Goal: Task Accomplishment & Management: Use online tool/utility

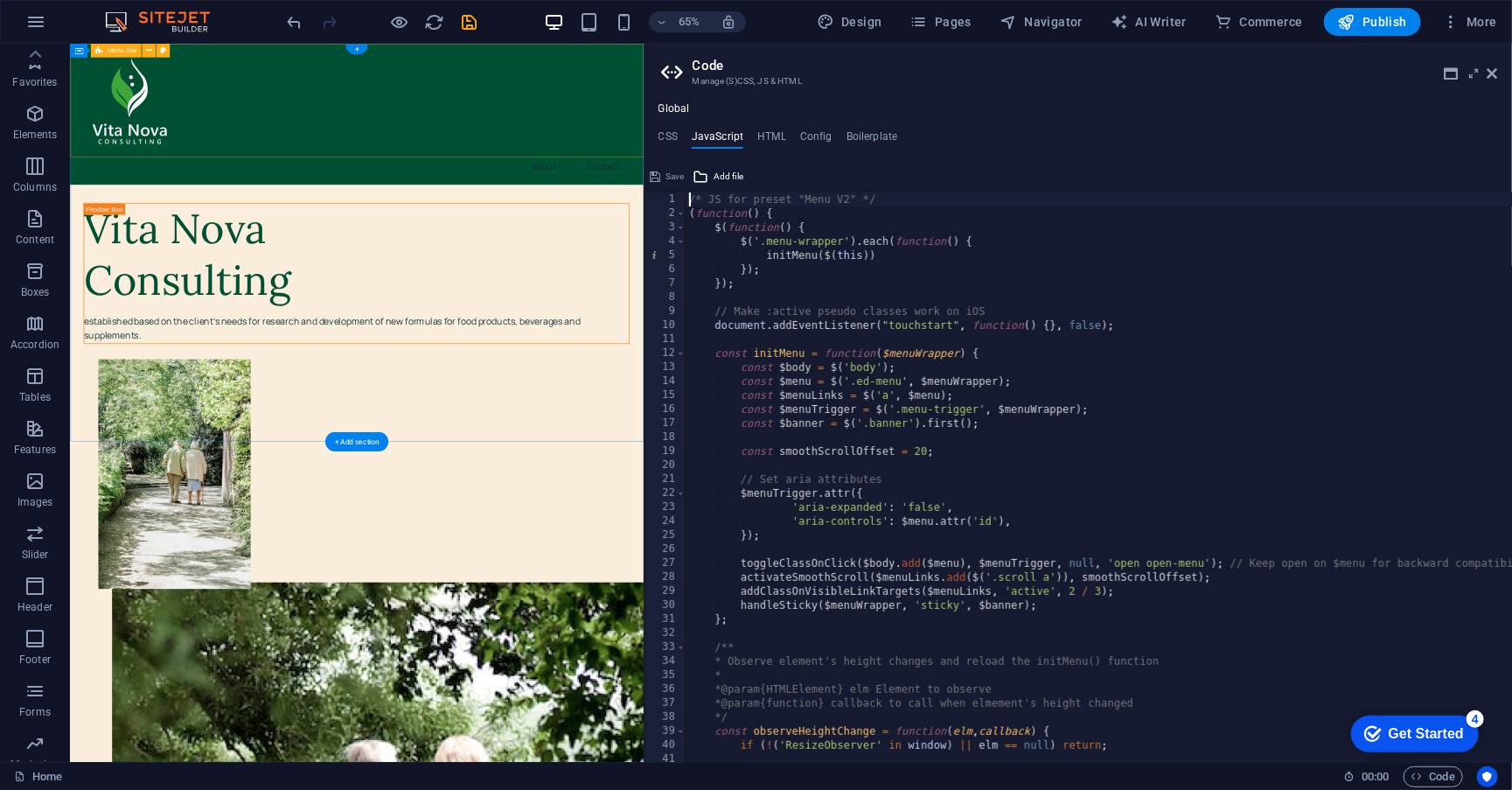
scroll to position [121, 0]
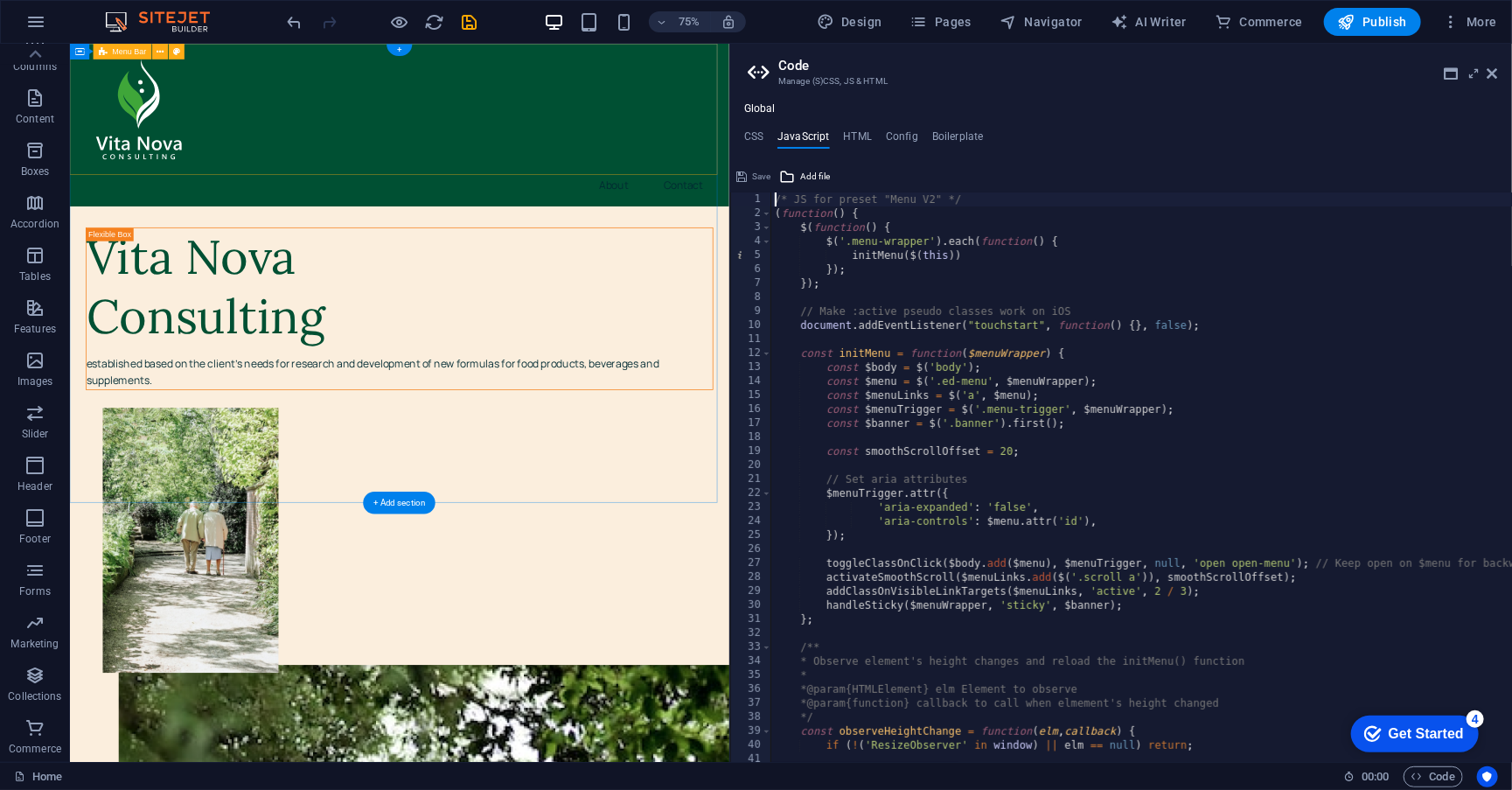
drag, startPoint x: 644, startPoint y: 70, endPoint x: 726, endPoint y: 73, distance: 82.1
click at [726, 73] on div "Home Favorites Elements Columns Content Boxes Accordion Tables Features Images …" at bounding box center [756, 402] width 1512 height 718
click at [1496, 76] on icon at bounding box center [1492, 73] width 10 height 14
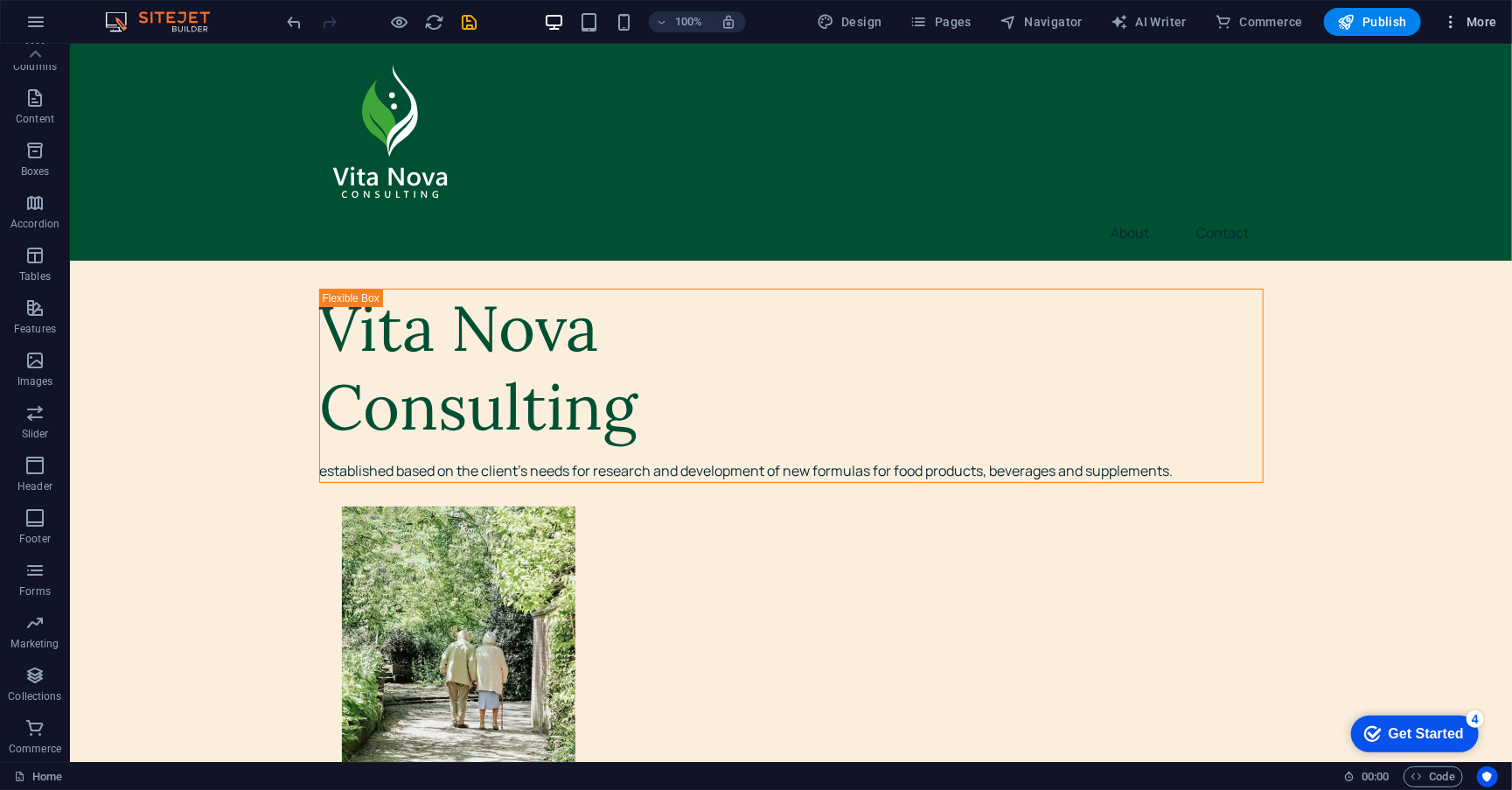
click at [1453, 31] on button "More" at bounding box center [1470, 22] width 69 height 28
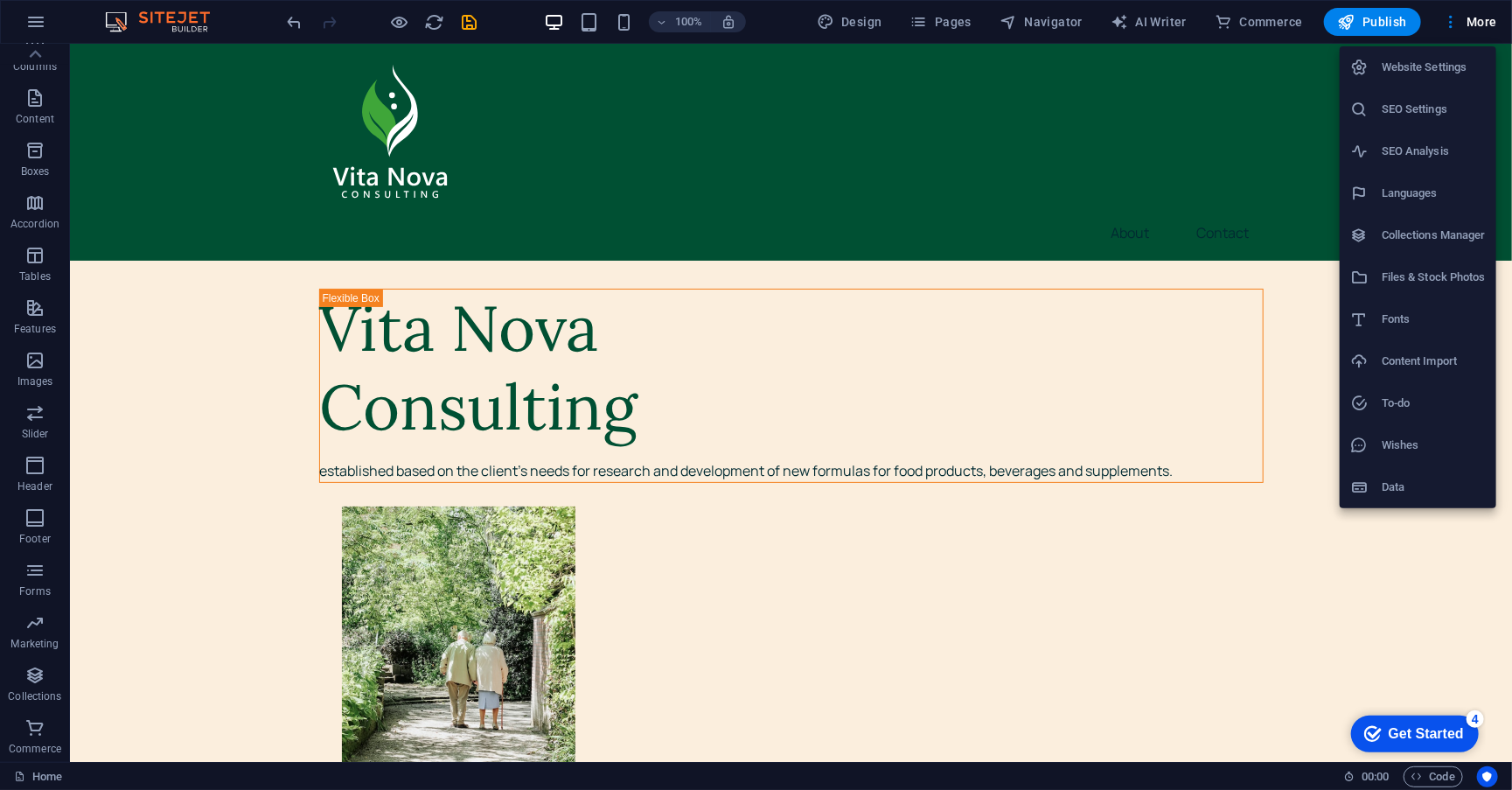
click at [564, 20] on div at bounding box center [756, 395] width 1512 height 790
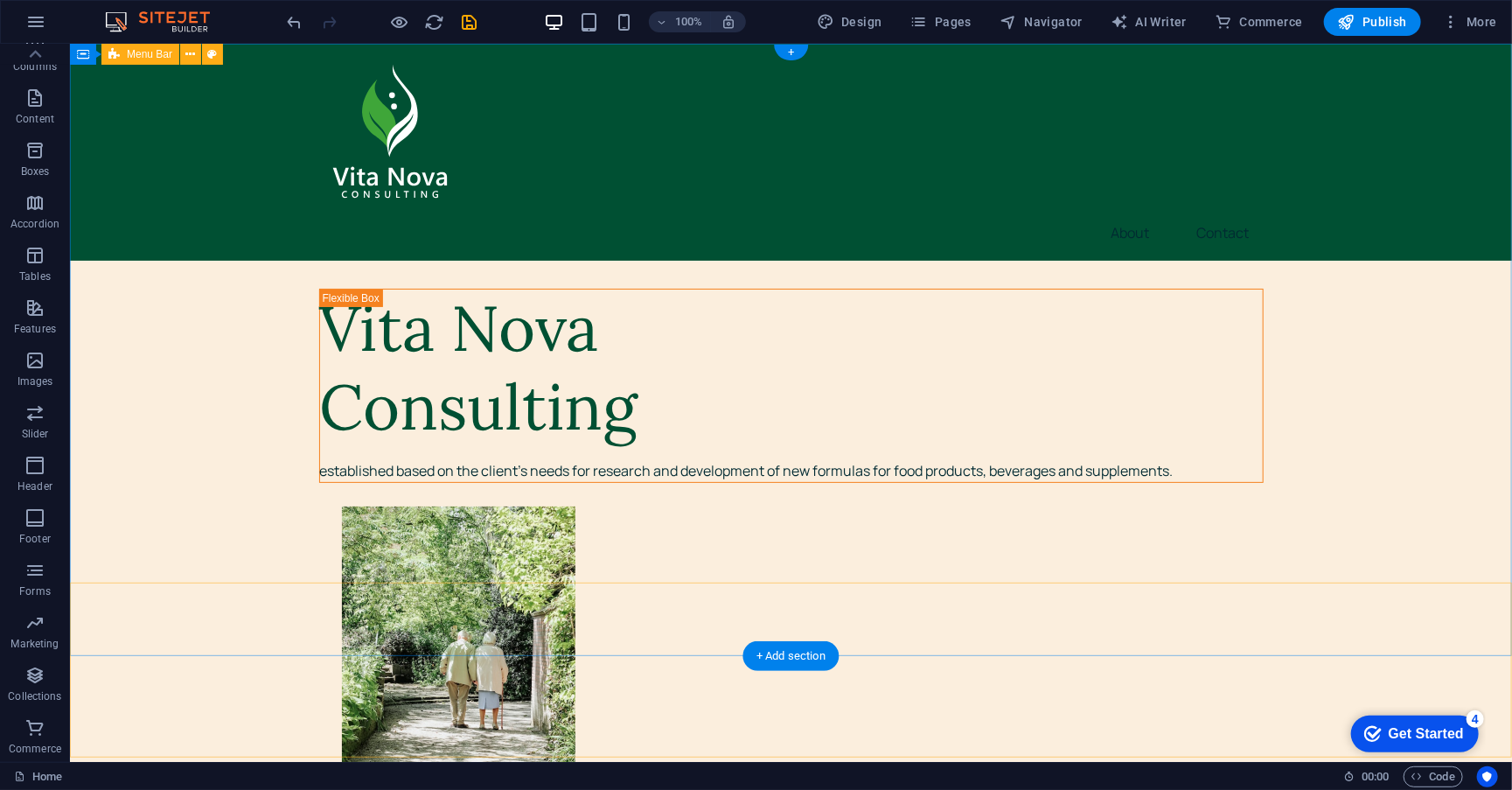
scroll to position [0, 0]
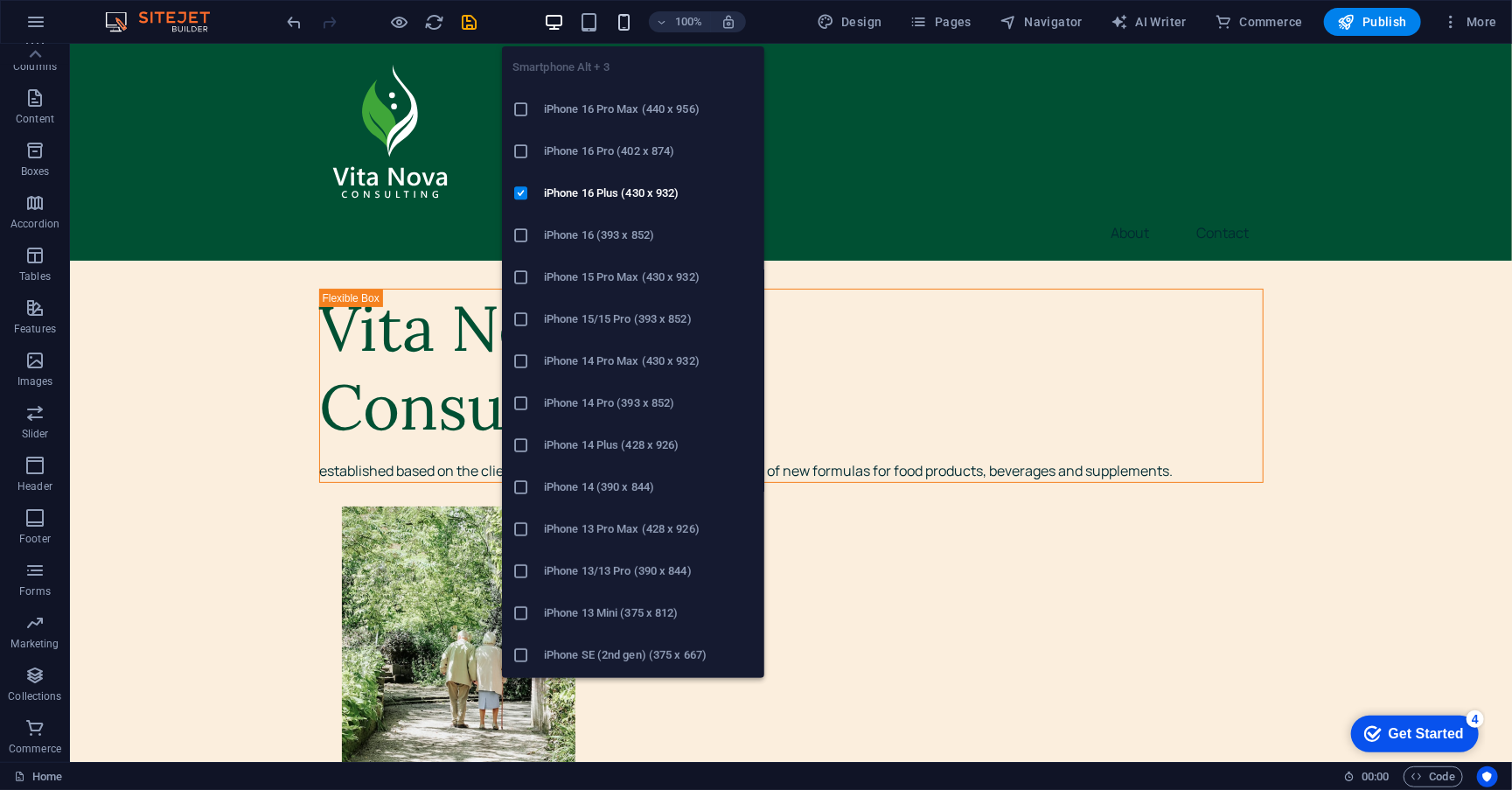
click at [633, 27] on icon "button" at bounding box center [624, 22] width 20 height 20
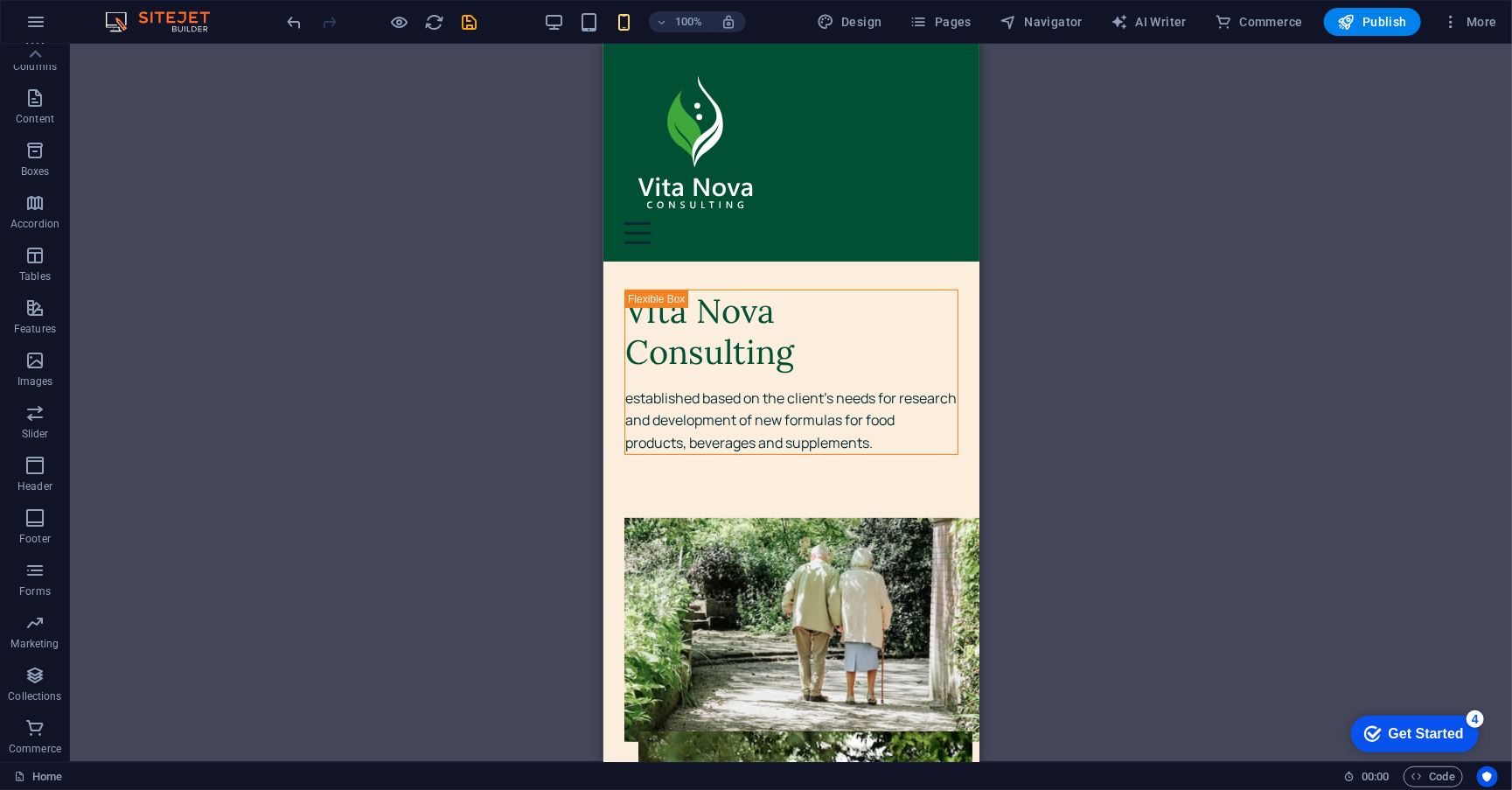
click at [1104, 300] on div "Drag here to replace the existing content. Press “Ctrl” if you want to create a…" at bounding box center [791, 402] width 1442 height 718
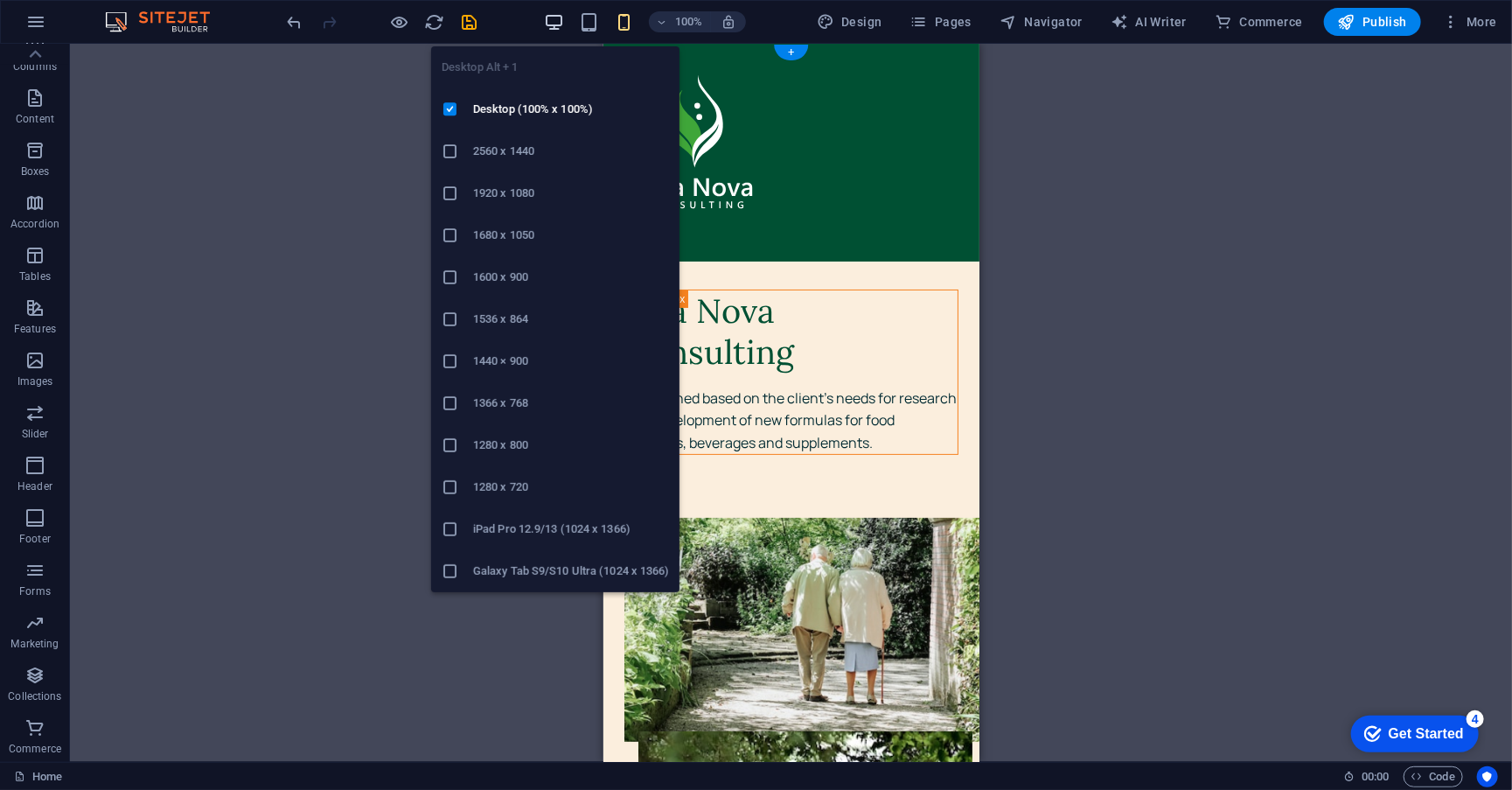
click at [554, 19] on icon "button" at bounding box center [554, 22] width 20 height 20
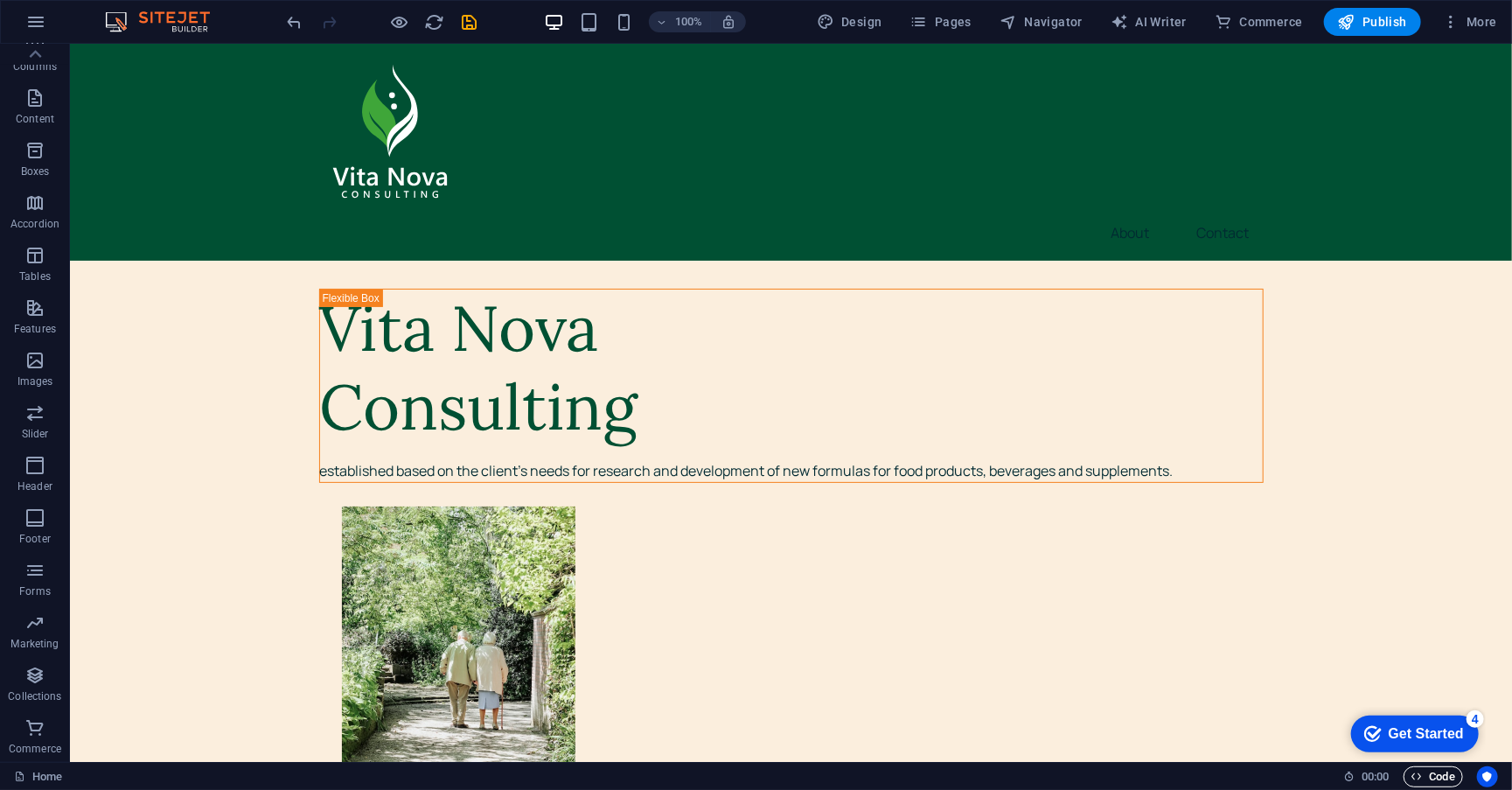
click at [1453, 780] on span "Code" at bounding box center [1433, 776] width 44 height 21
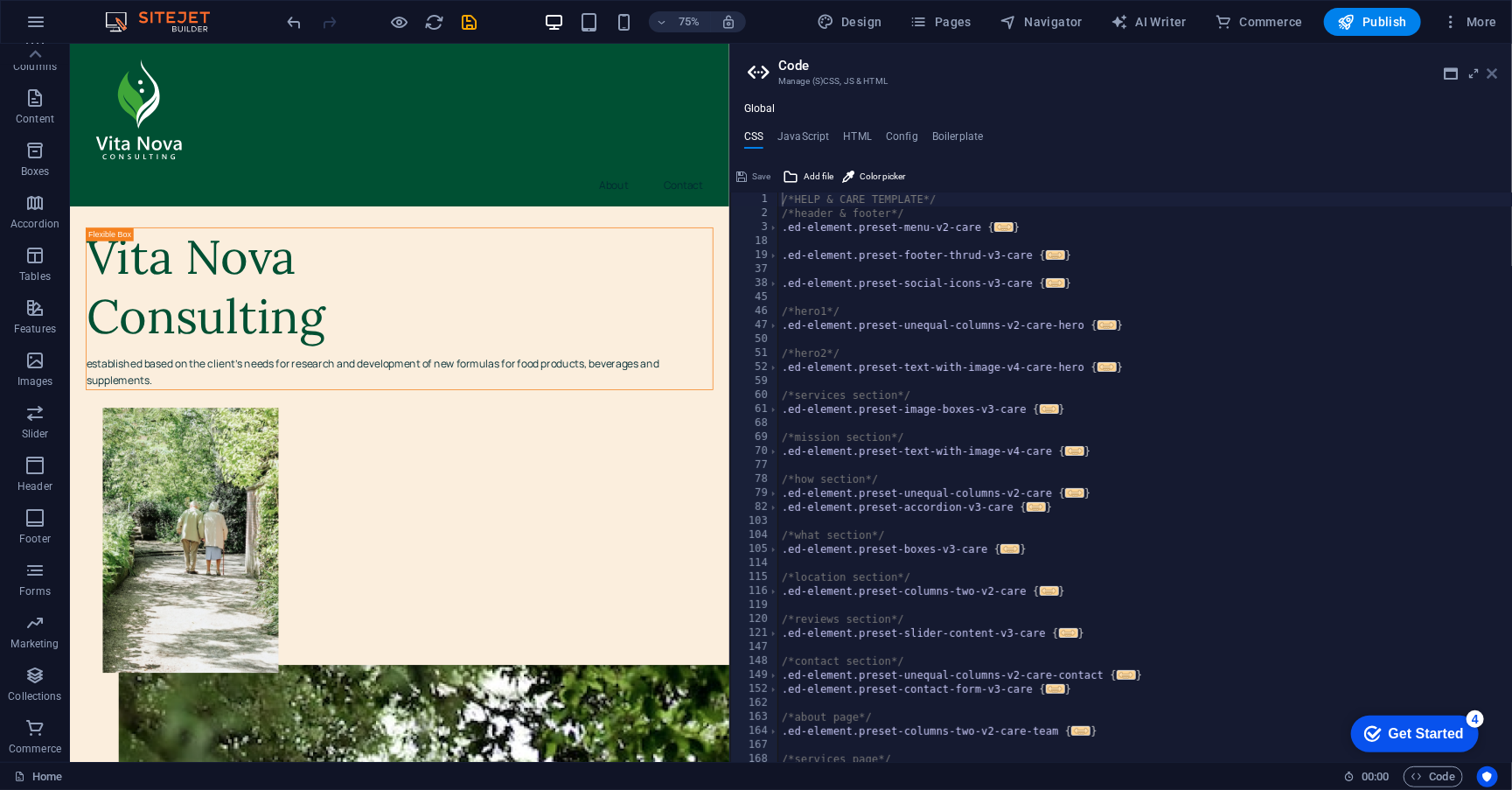
click at [1491, 70] on icon at bounding box center [1492, 73] width 10 height 14
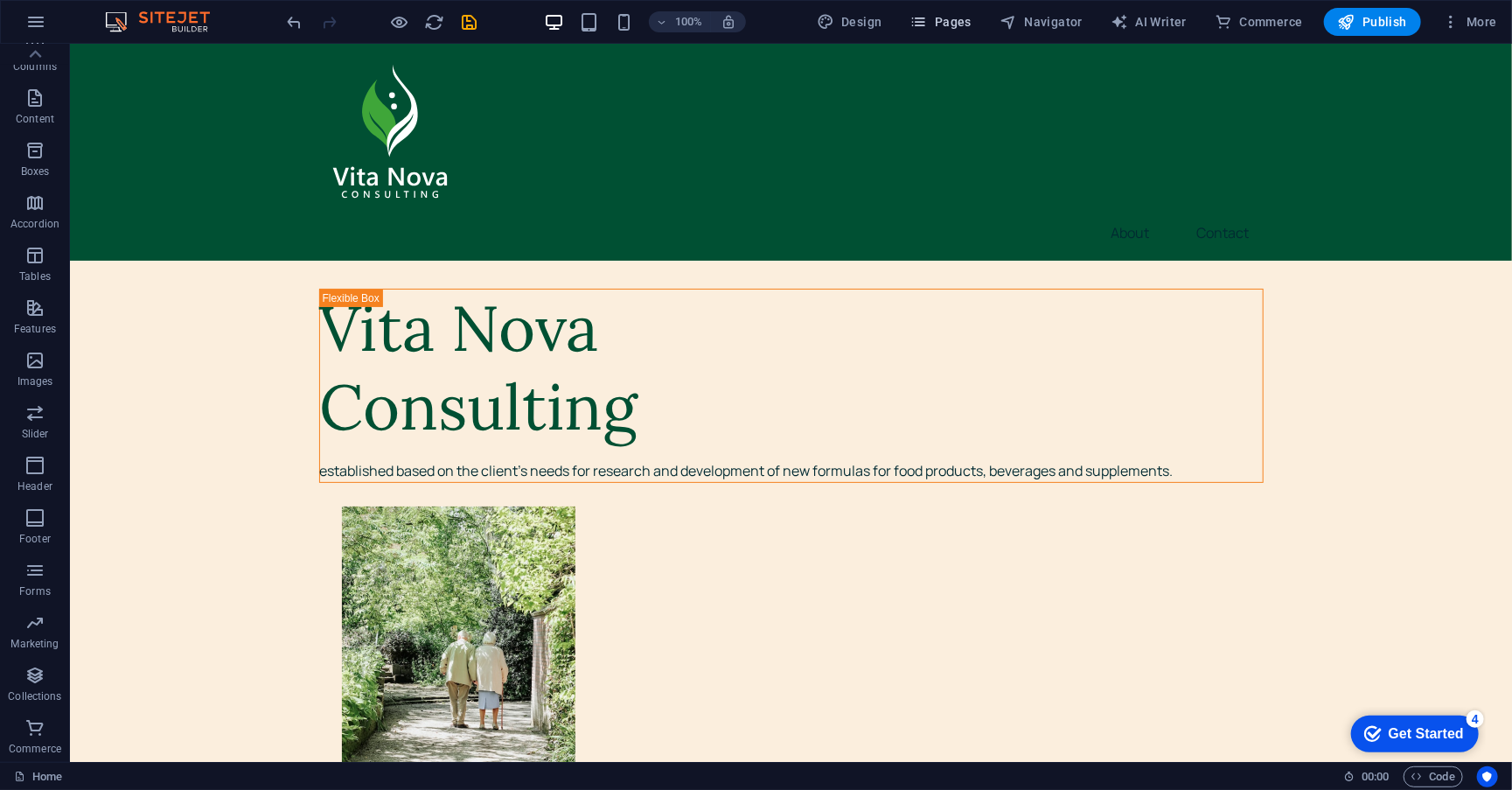
click at [954, 14] on span "Pages" at bounding box center [941, 21] width 61 height 17
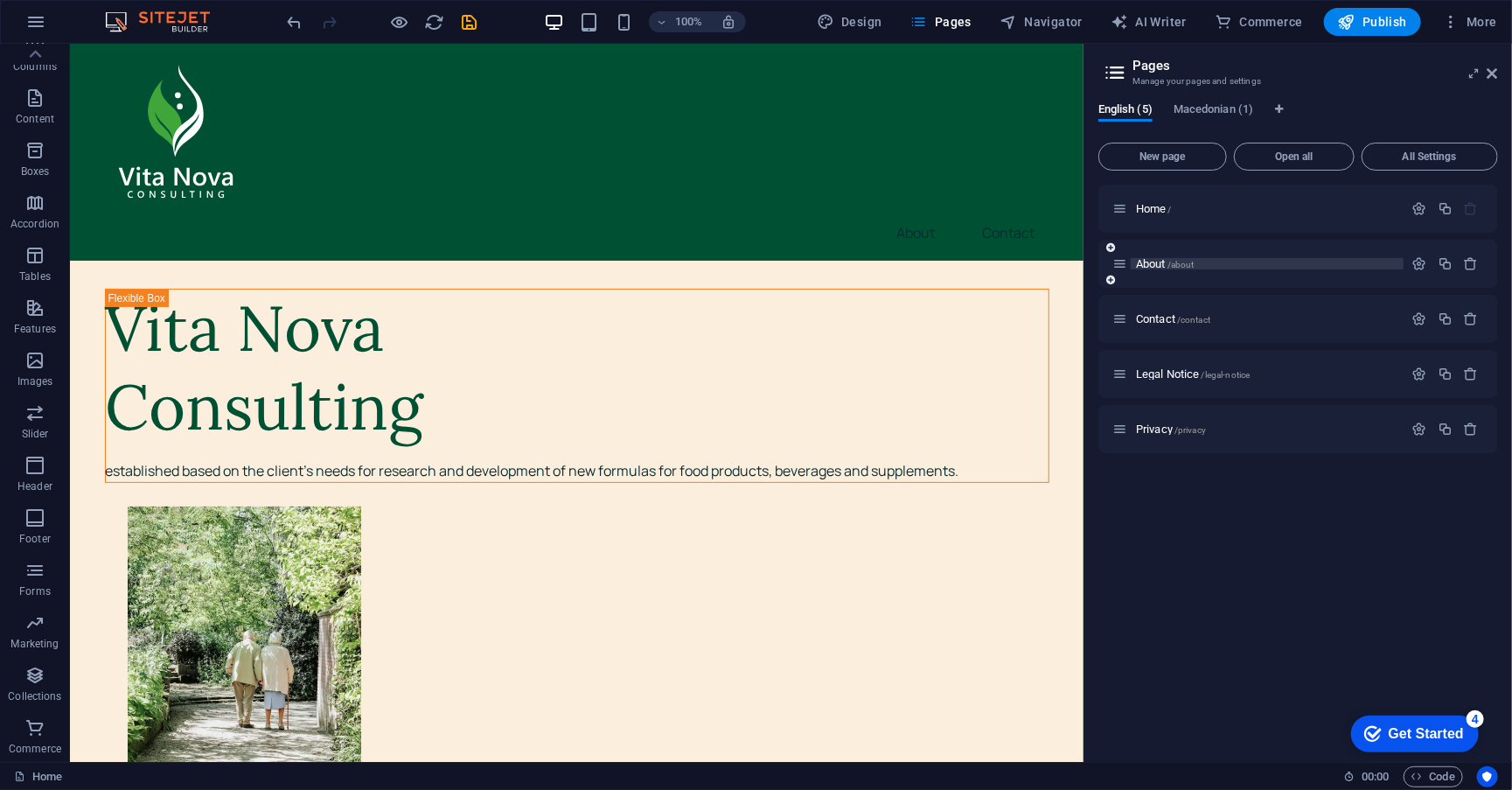
click at [1156, 267] on span "About /about" at bounding box center [1166, 263] width 59 height 13
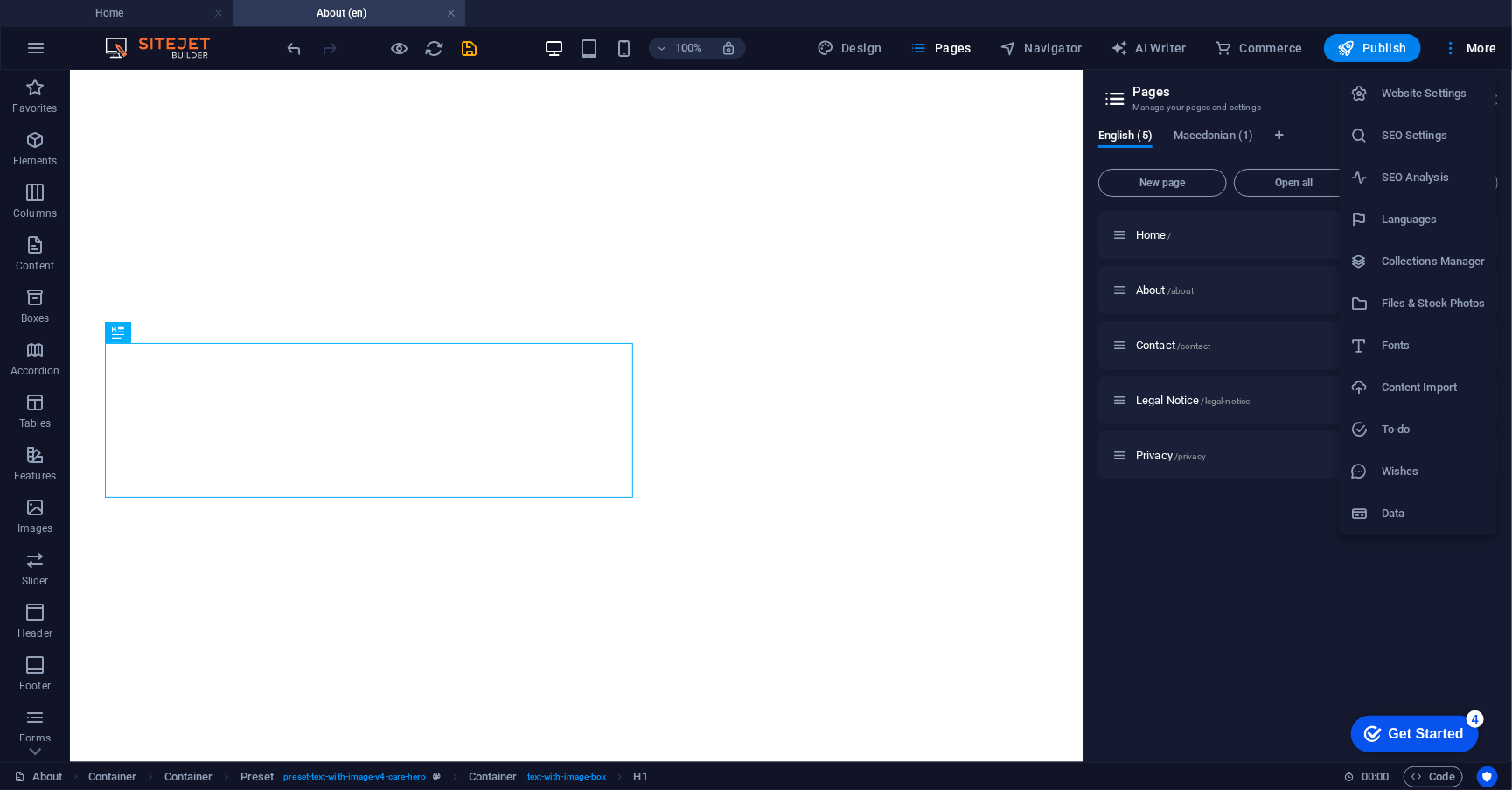
click at [872, 588] on div at bounding box center [756, 395] width 1512 height 790
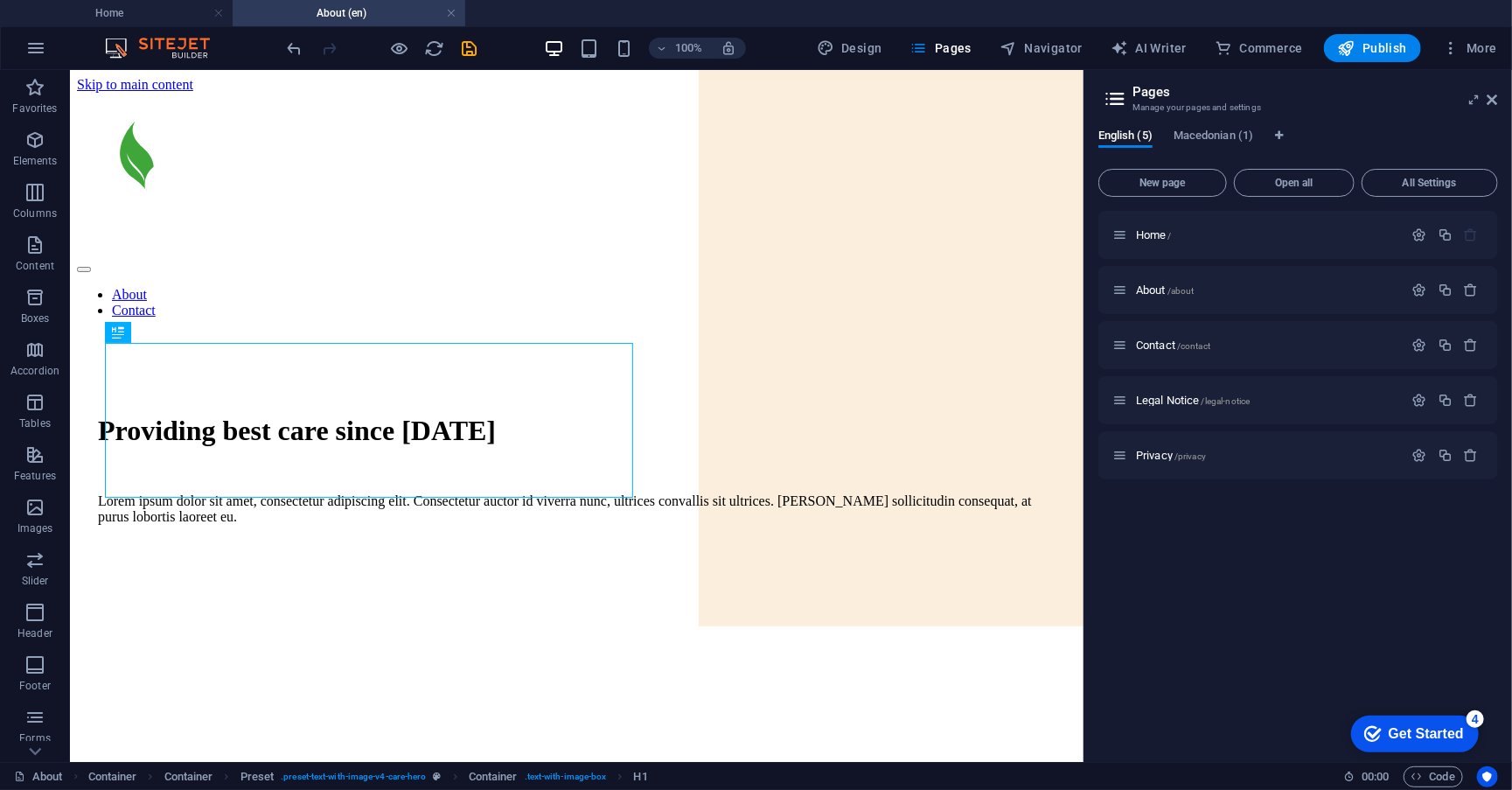
click at [1484, 100] on header "Pages Manage your pages and settings" at bounding box center [1299, 93] width 396 height 46
click at [1485, 102] on header "Pages Manage your pages and settings" at bounding box center [1299, 93] width 396 height 46
click at [1493, 100] on icon at bounding box center [1492, 99] width 10 height 14
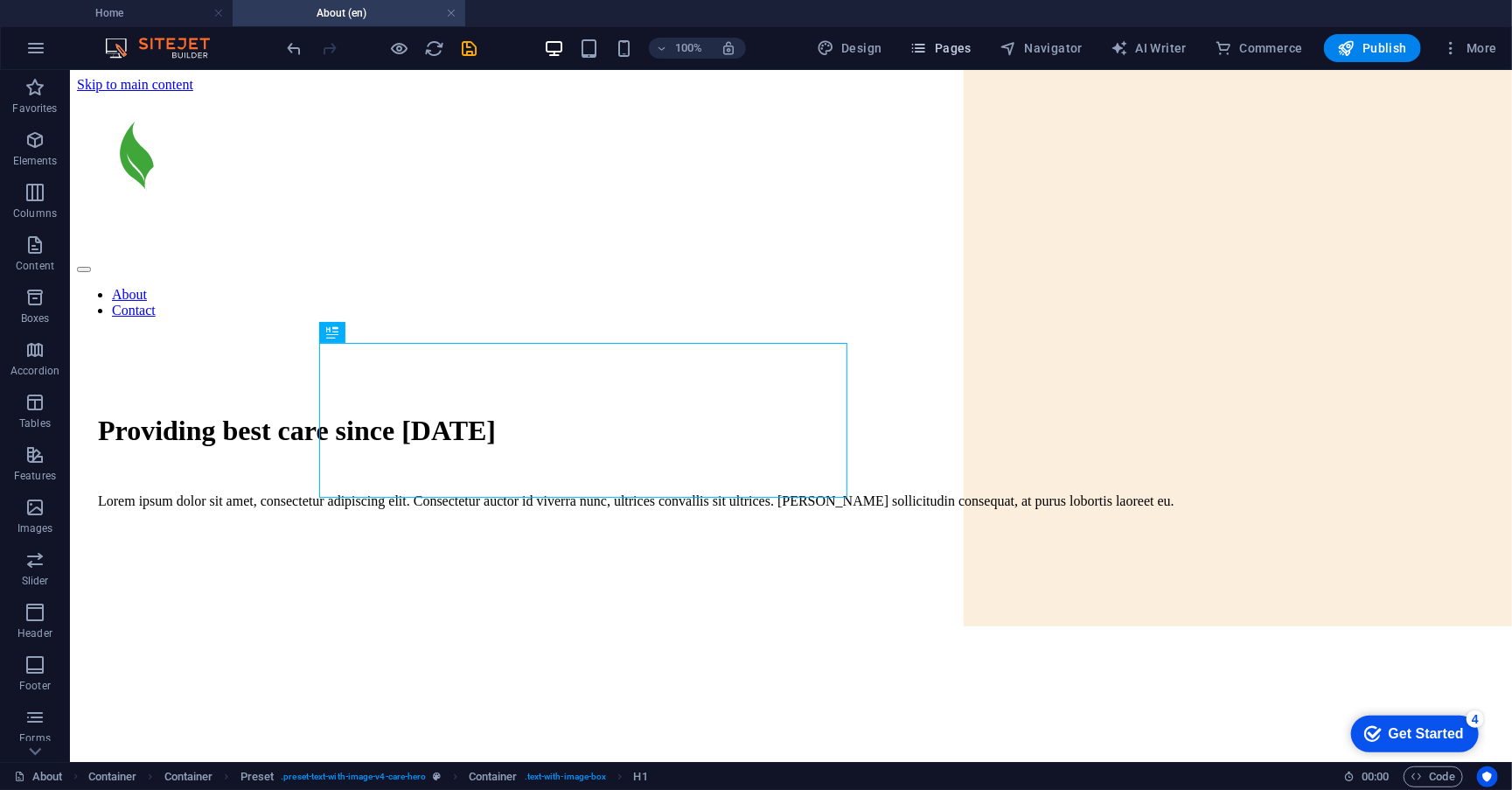
click at [957, 39] on span "Pages" at bounding box center [941, 48] width 61 height 17
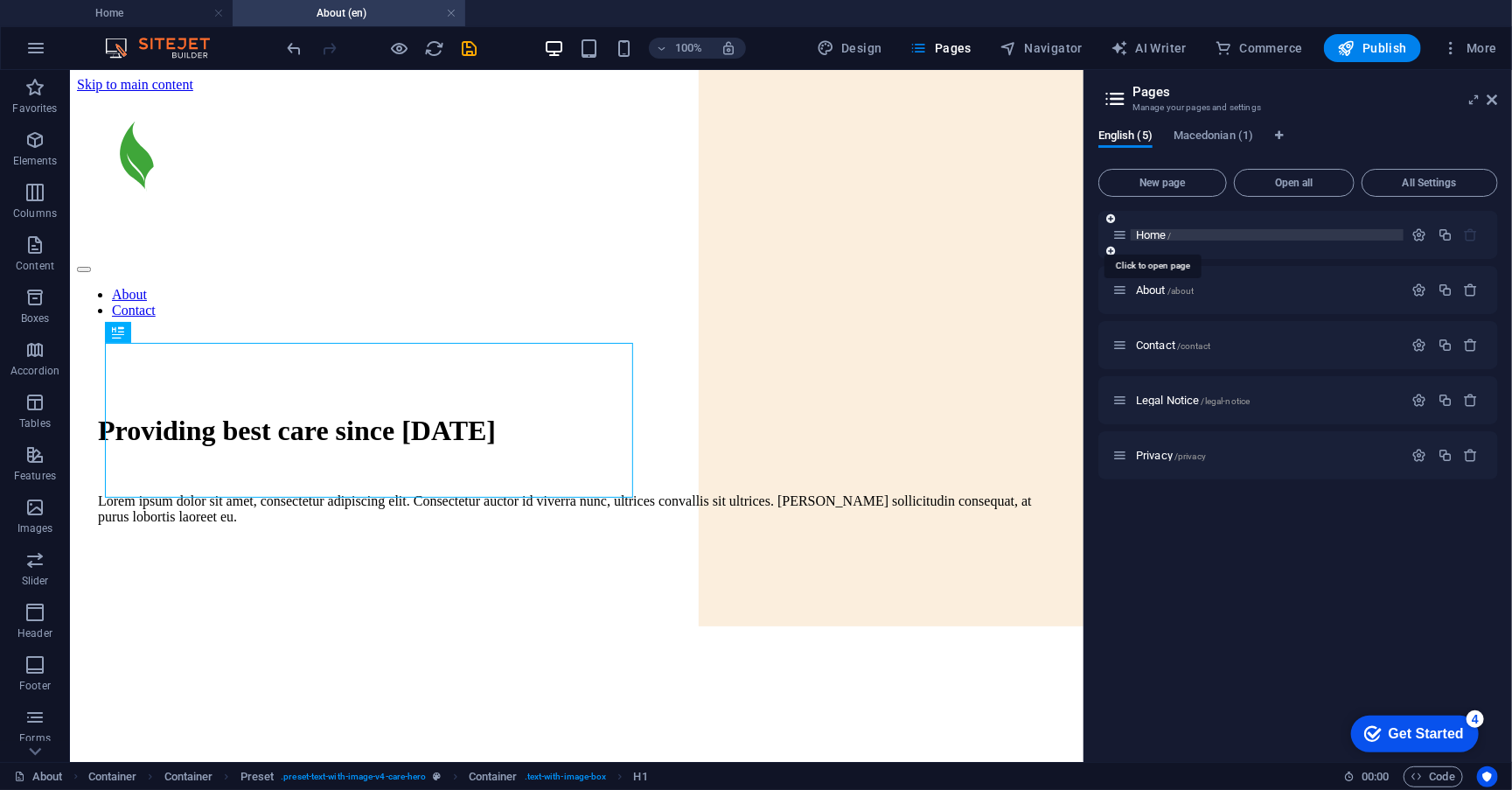
click at [1165, 236] on span "Home /" at bounding box center [1154, 235] width 36 height 13
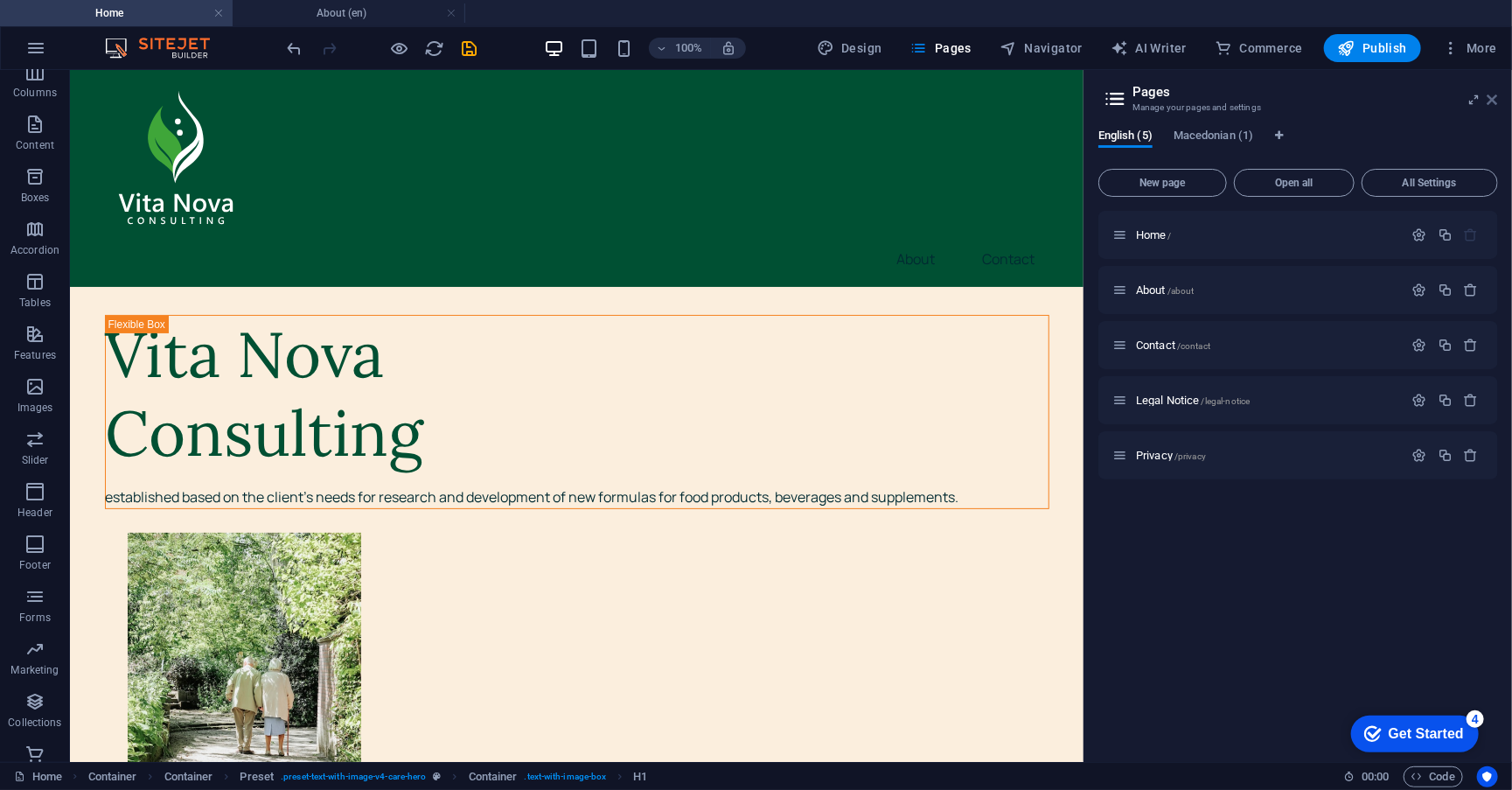
click at [1497, 101] on icon at bounding box center [1492, 99] width 10 height 14
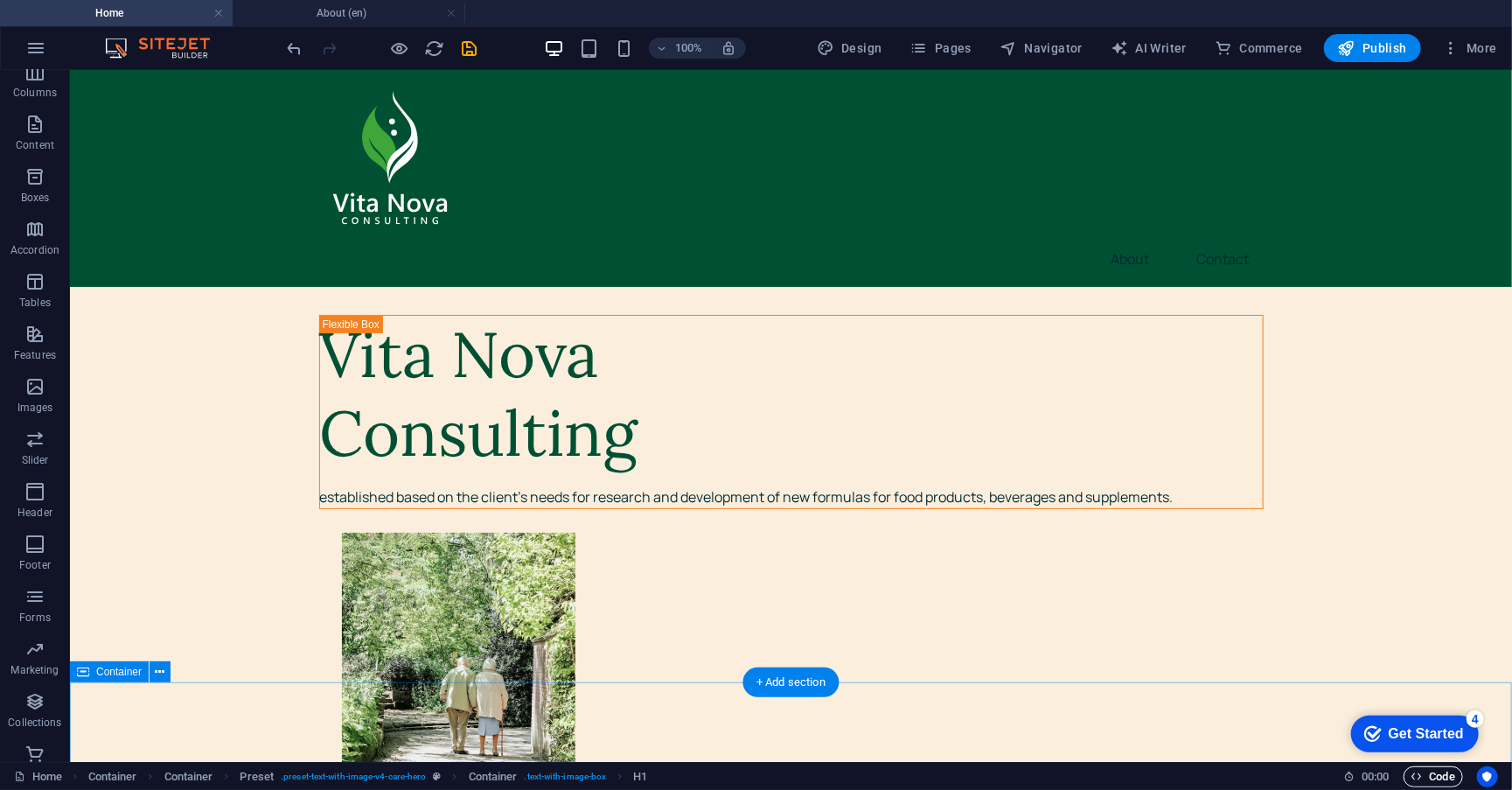
click at [1432, 779] on span "Code" at bounding box center [1433, 776] width 44 height 21
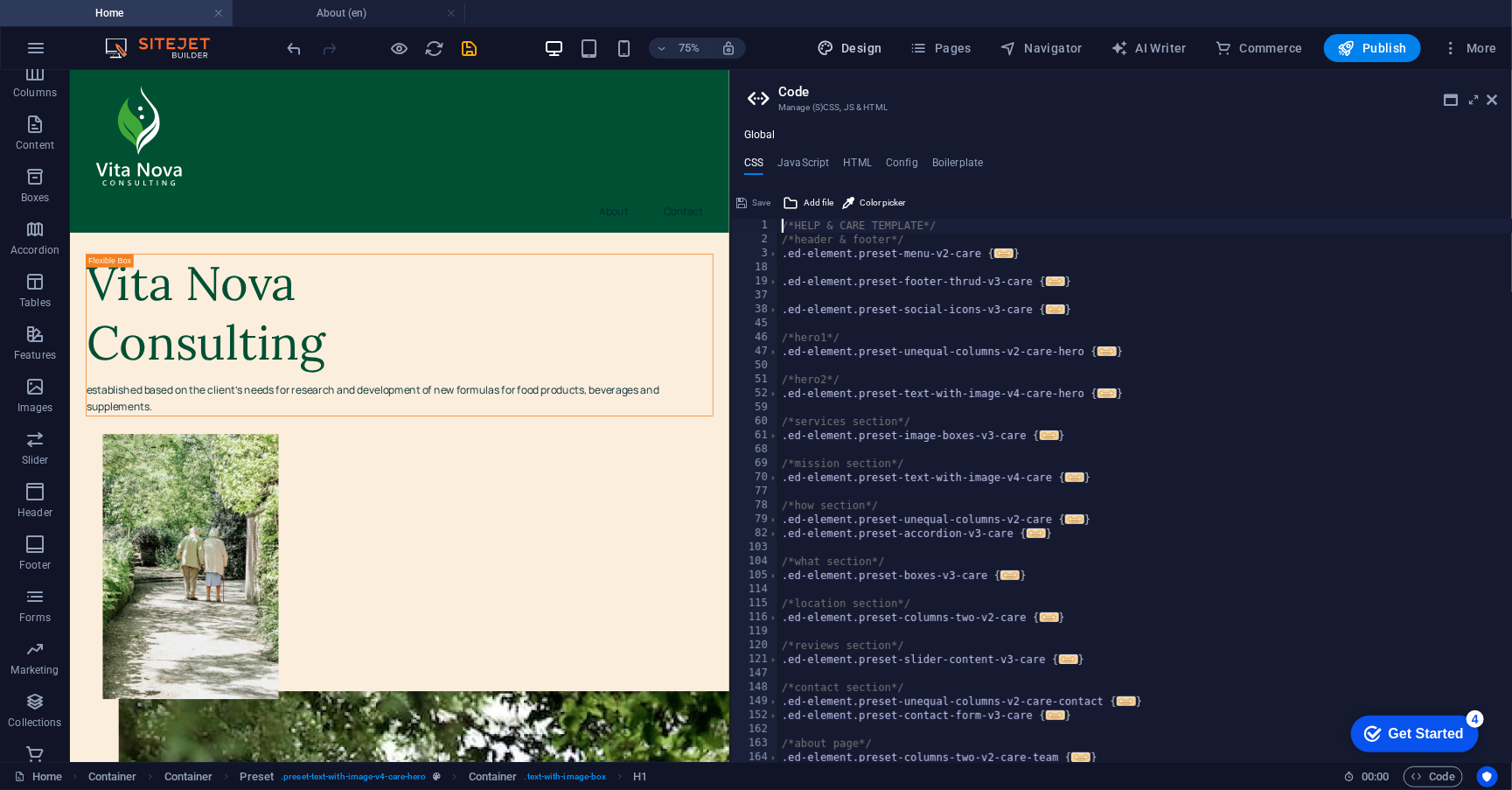
click at [858, 56] on span "Design" at bounding box center [849, 48] width 66 height 17
select select "px"
select select "400"
select select "px"
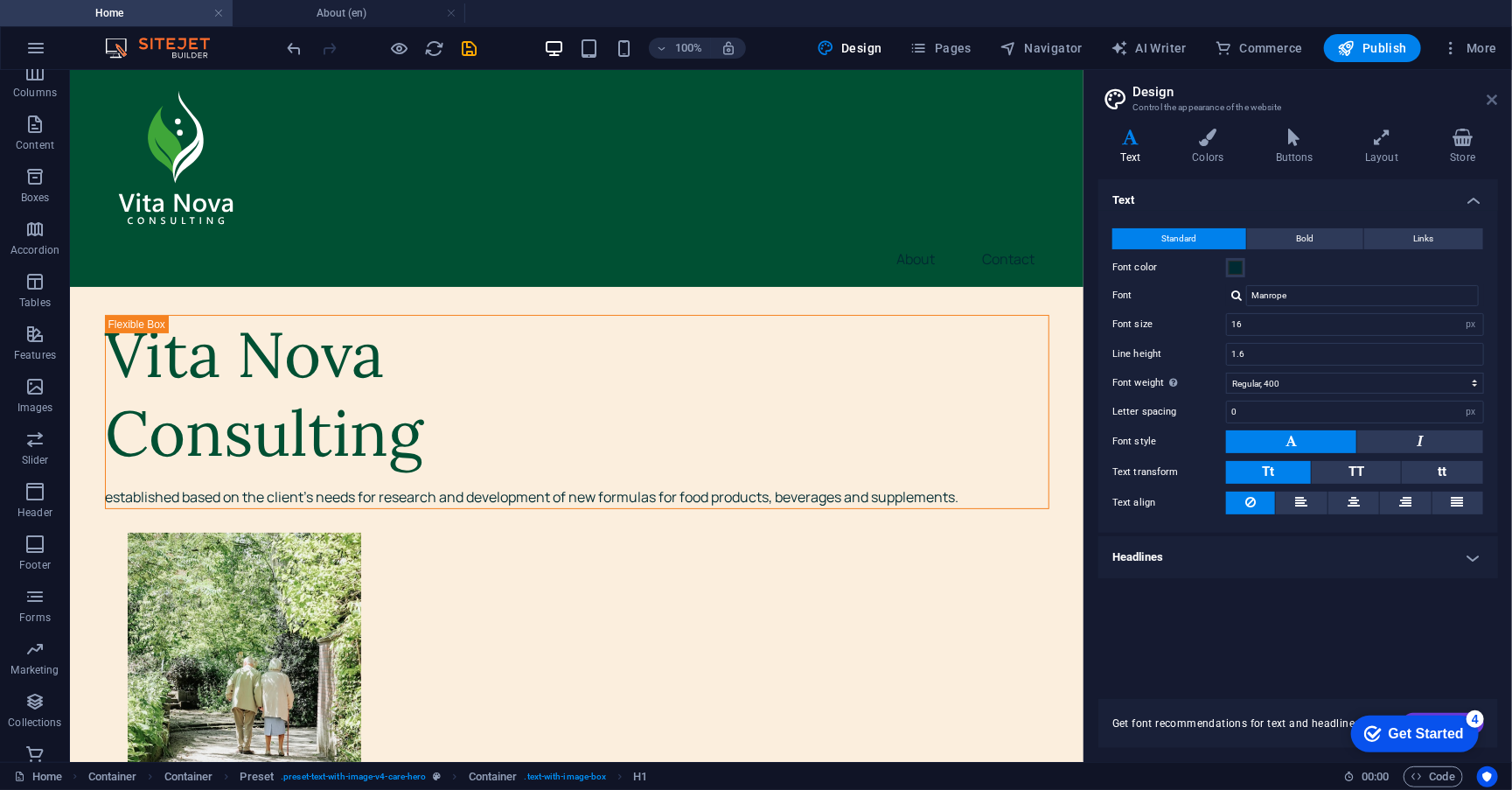
click at [1495, 94] on icon at bounding box center [1492, 99] width 10 height 14
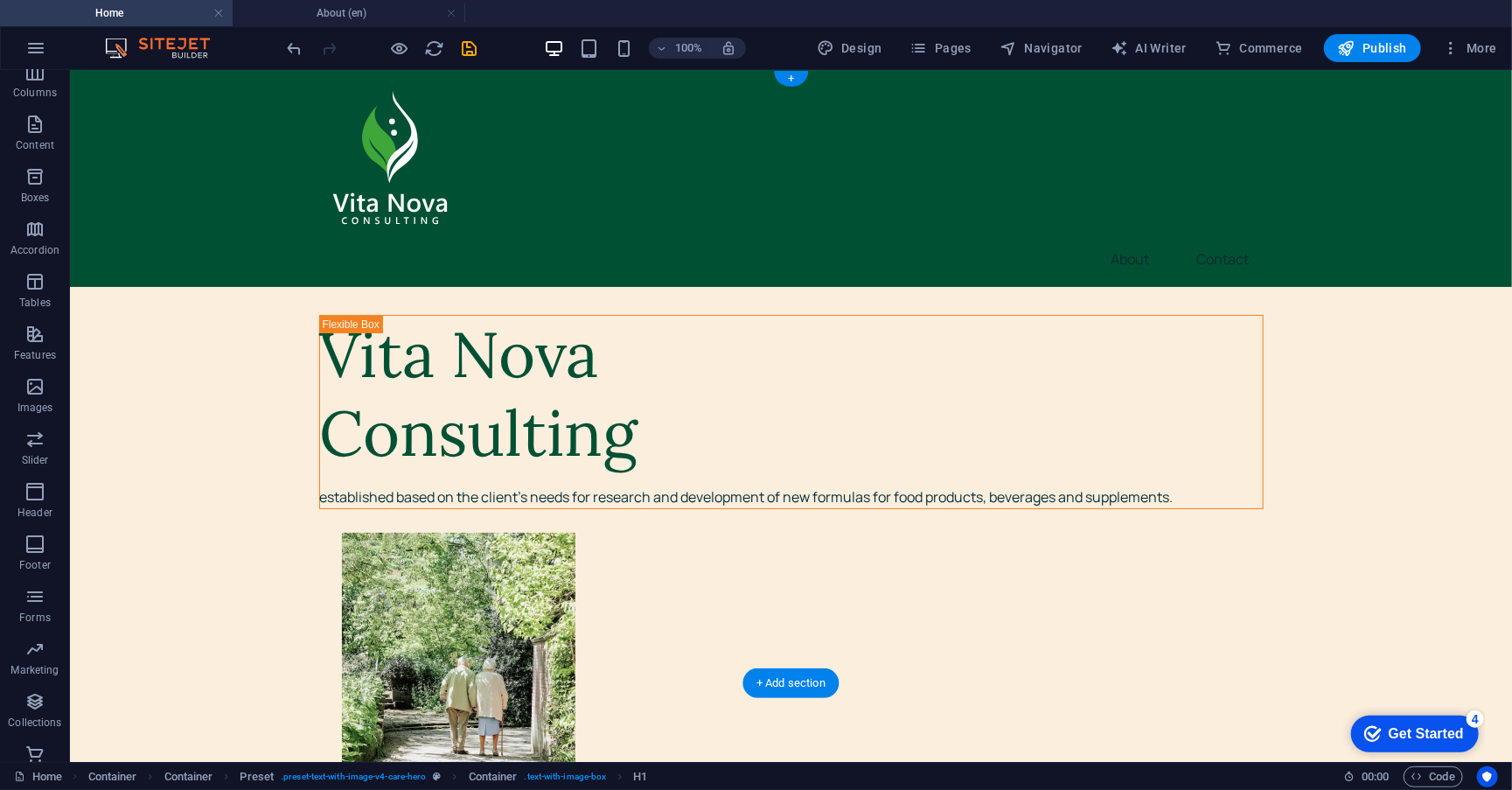
click at [101, 123] on div "About Contact" at bounding box center [790, 177] width 1442 height 217
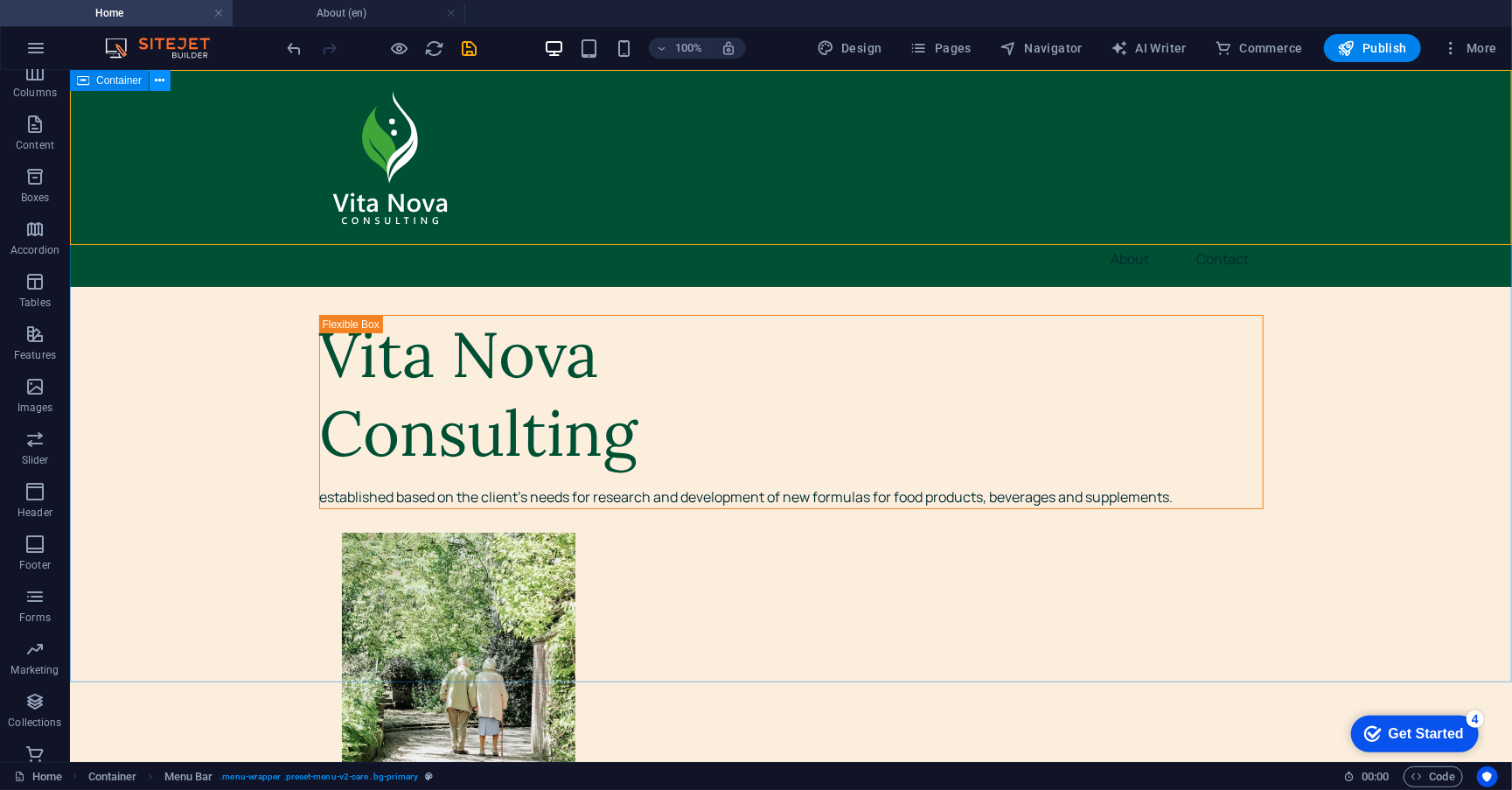
click at [160, 85] on icon at bounding box center [160, 80] width 10 height 18
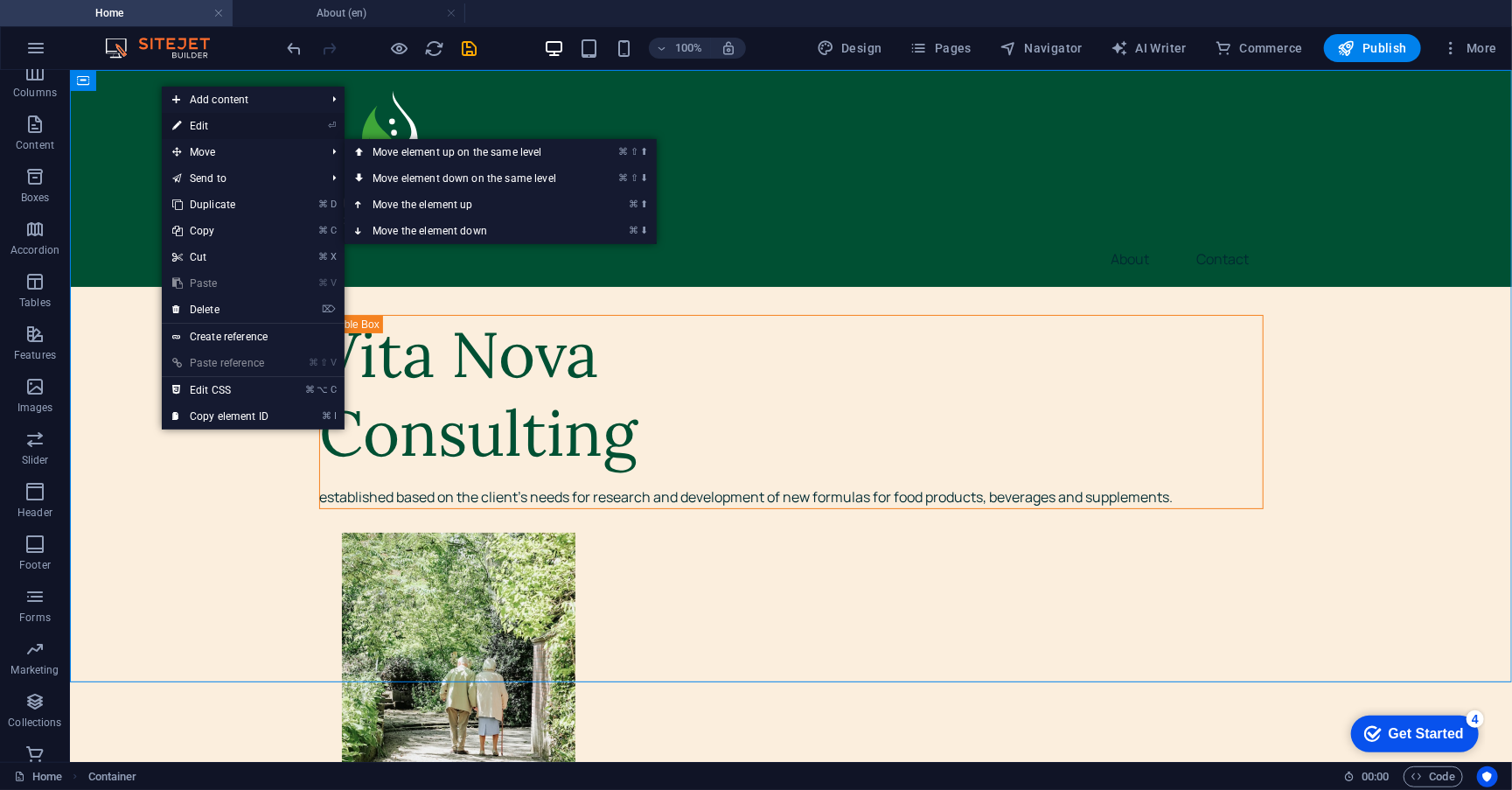
click at [274, 131] on link "⏎ Edit" at bounding box center [220, 125] width 117 height 27
select select "header"
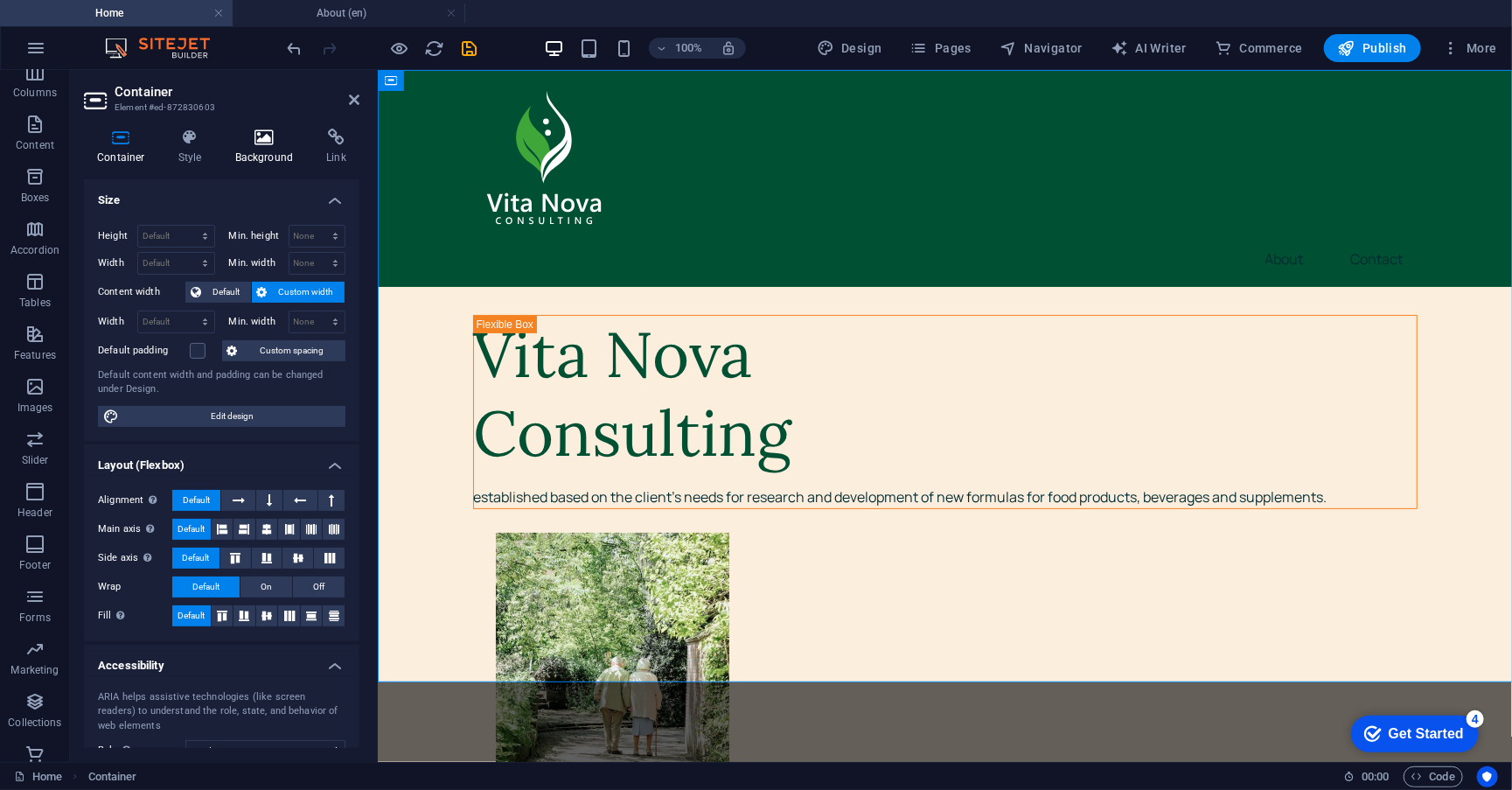
click at [264, 142] on icon at bounding box center [264, 137] width 85 height 17
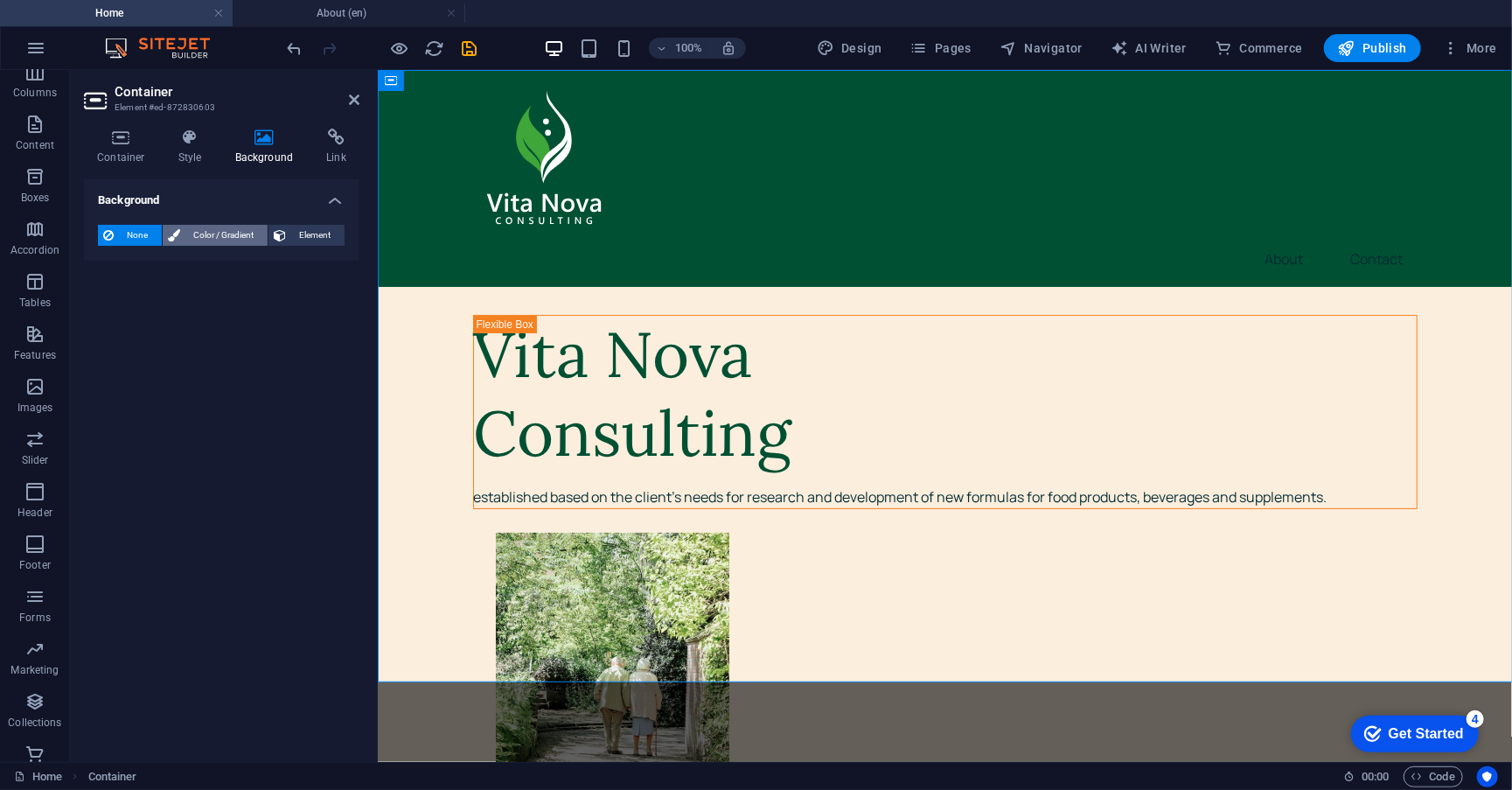
click at [211, 240] on span "Color / Gradient" at bounding box center [224, 235] width 77 height 21
click at [343, 95] on h2 "Container" at bounding box center [237, 91] width 245 height 16
click at [349, 94] on icon at bounding box center [354, 99] width 10 height 14
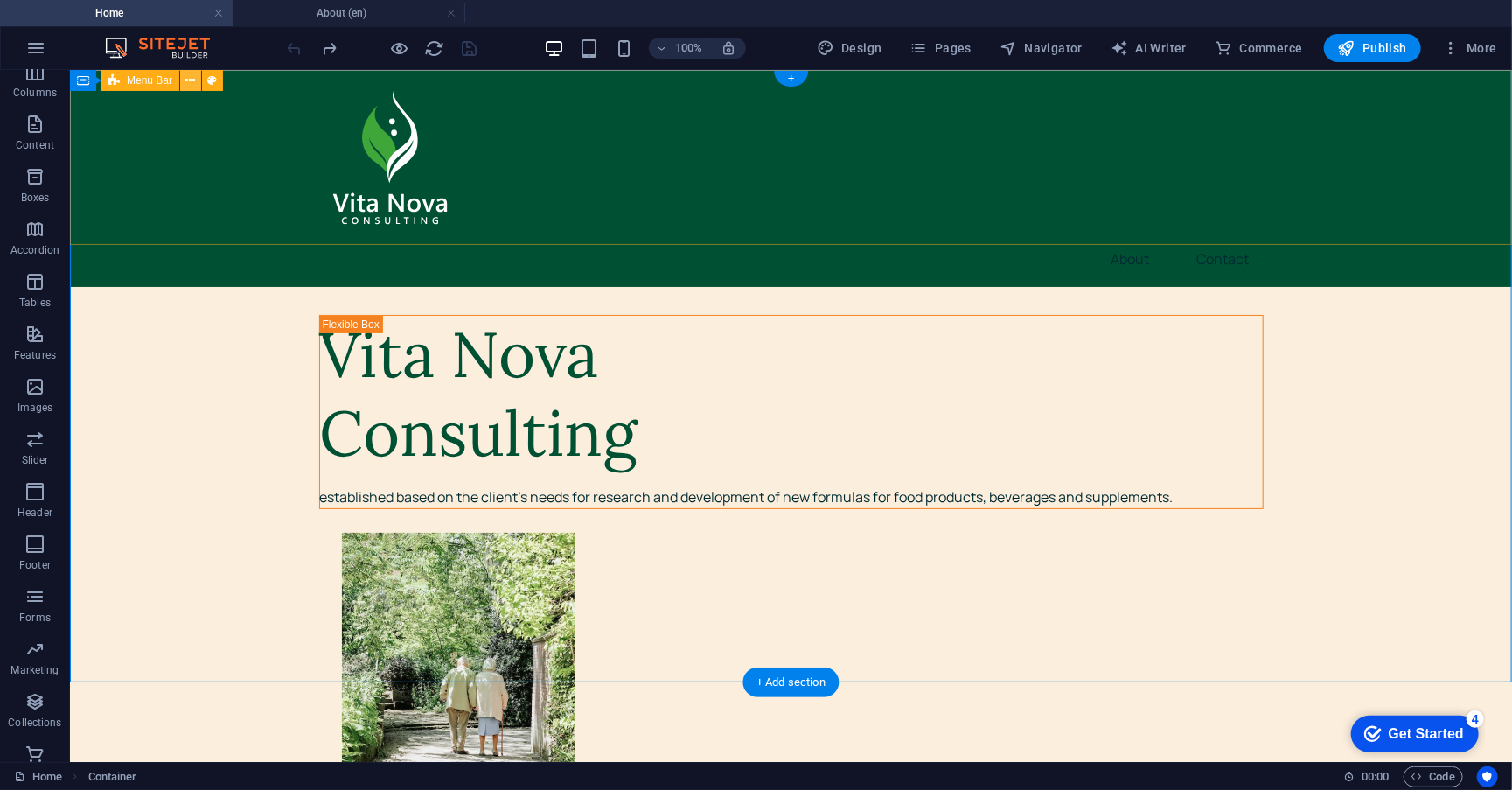
click at [187, 82] on icon at bounding box center [191, 80] width 10 height 18
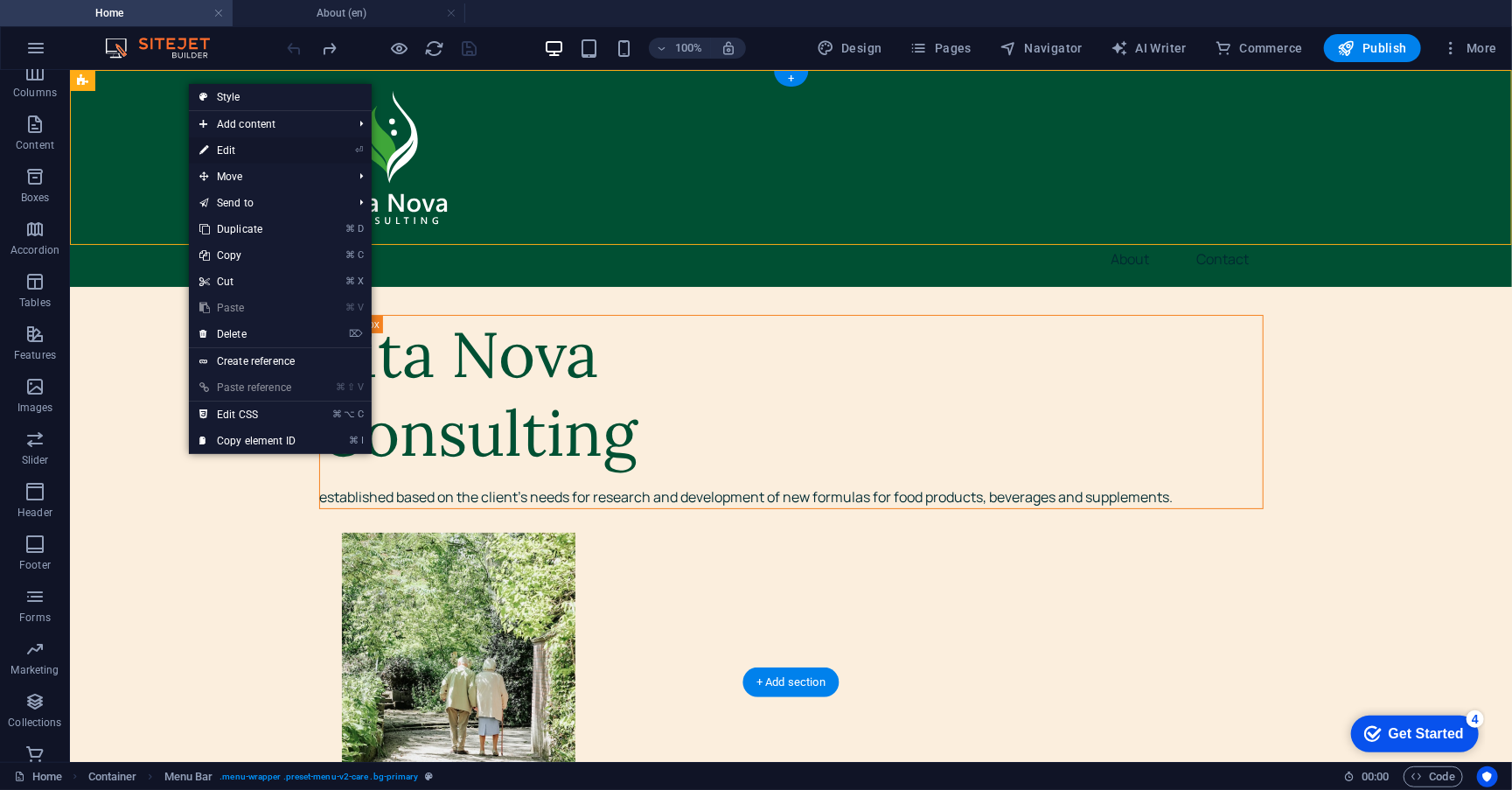
click at [224, 150] on link "⏎ Edit" at bounding box center [248, 150] width 117 height 27
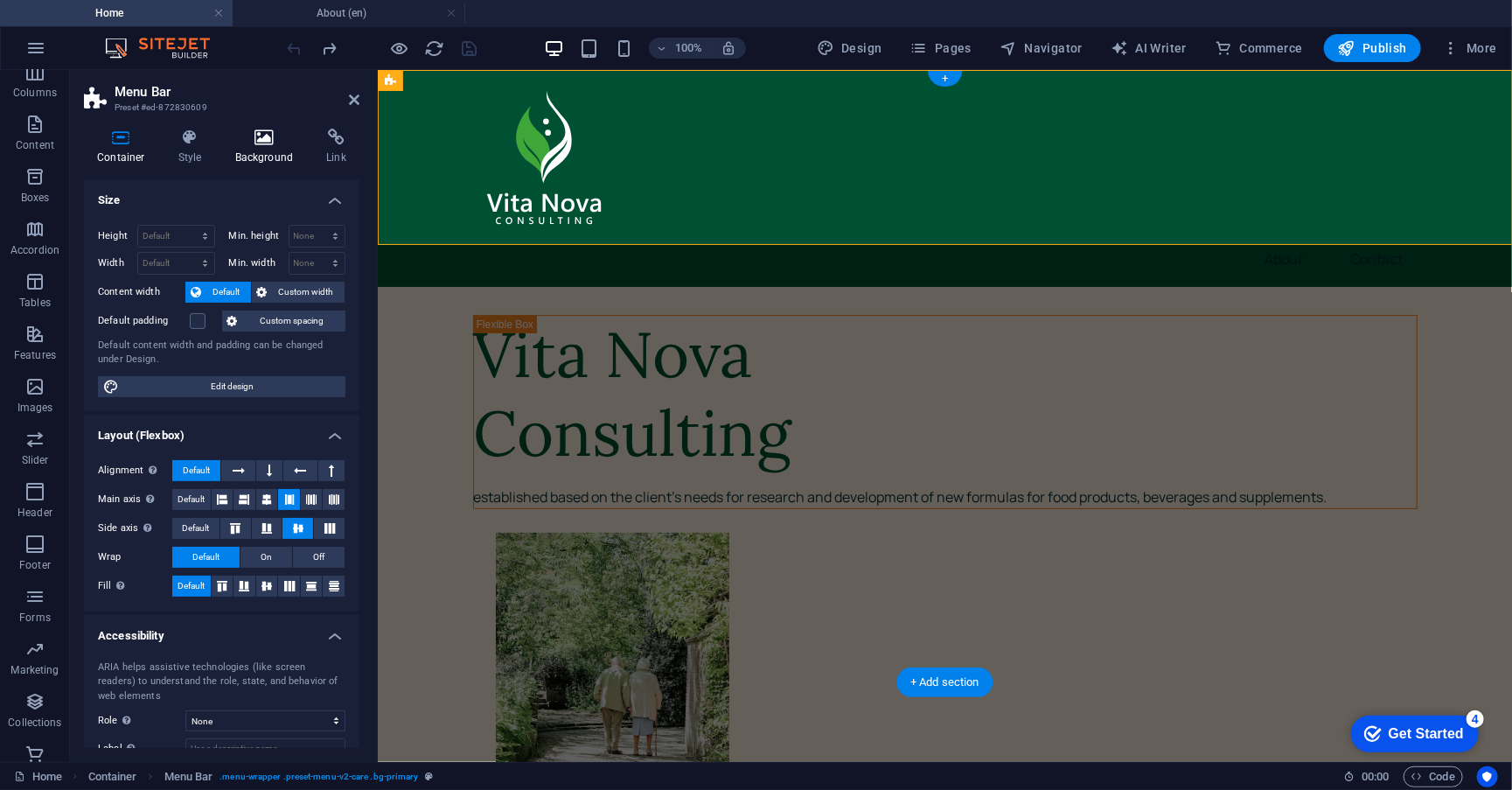
click at [251, 144] on icon at bounding box center [264, 137] width 85 height 17
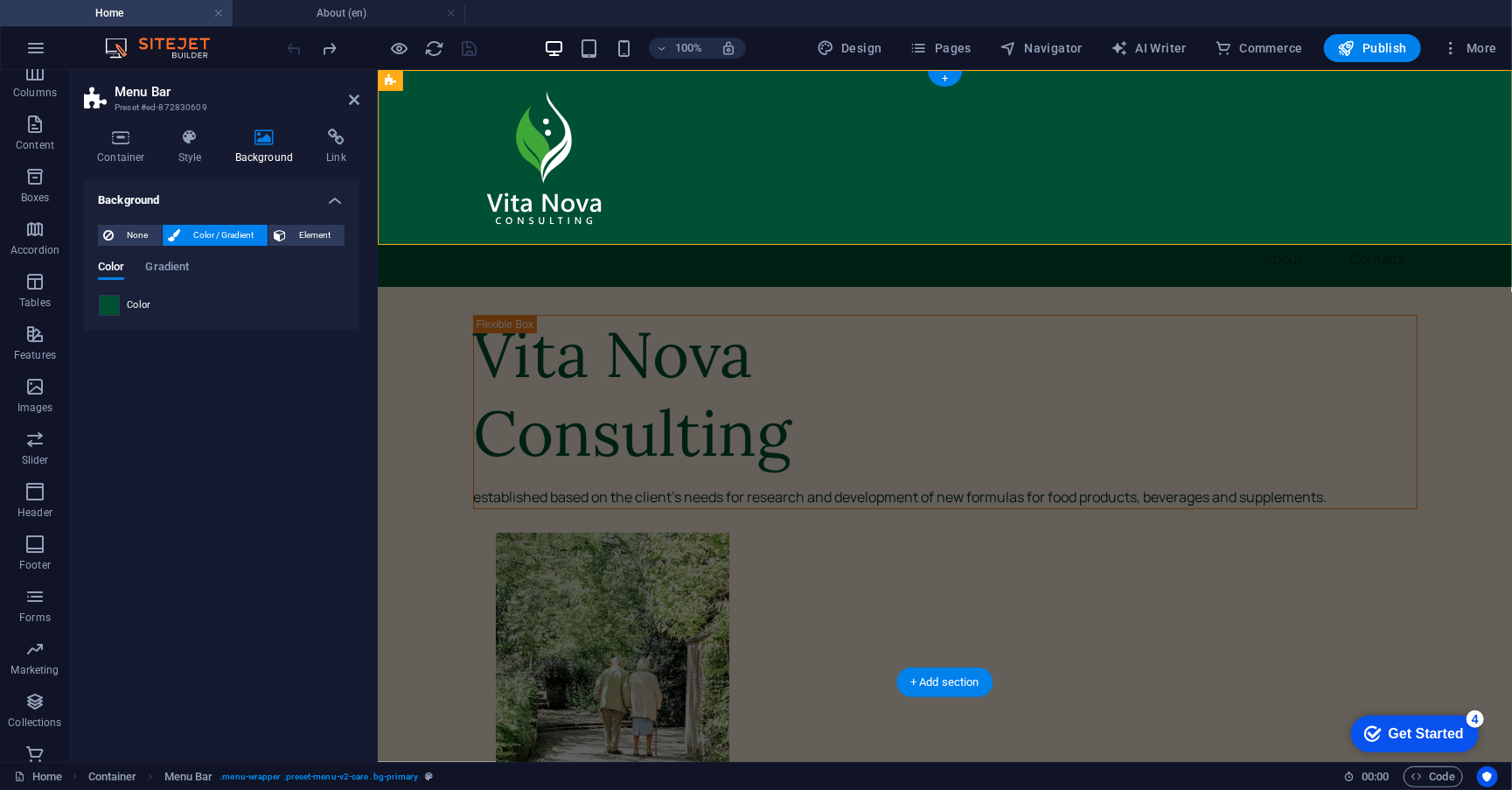
click at [110, 311] on span at bounding box center [109, 304] width 19 height 19
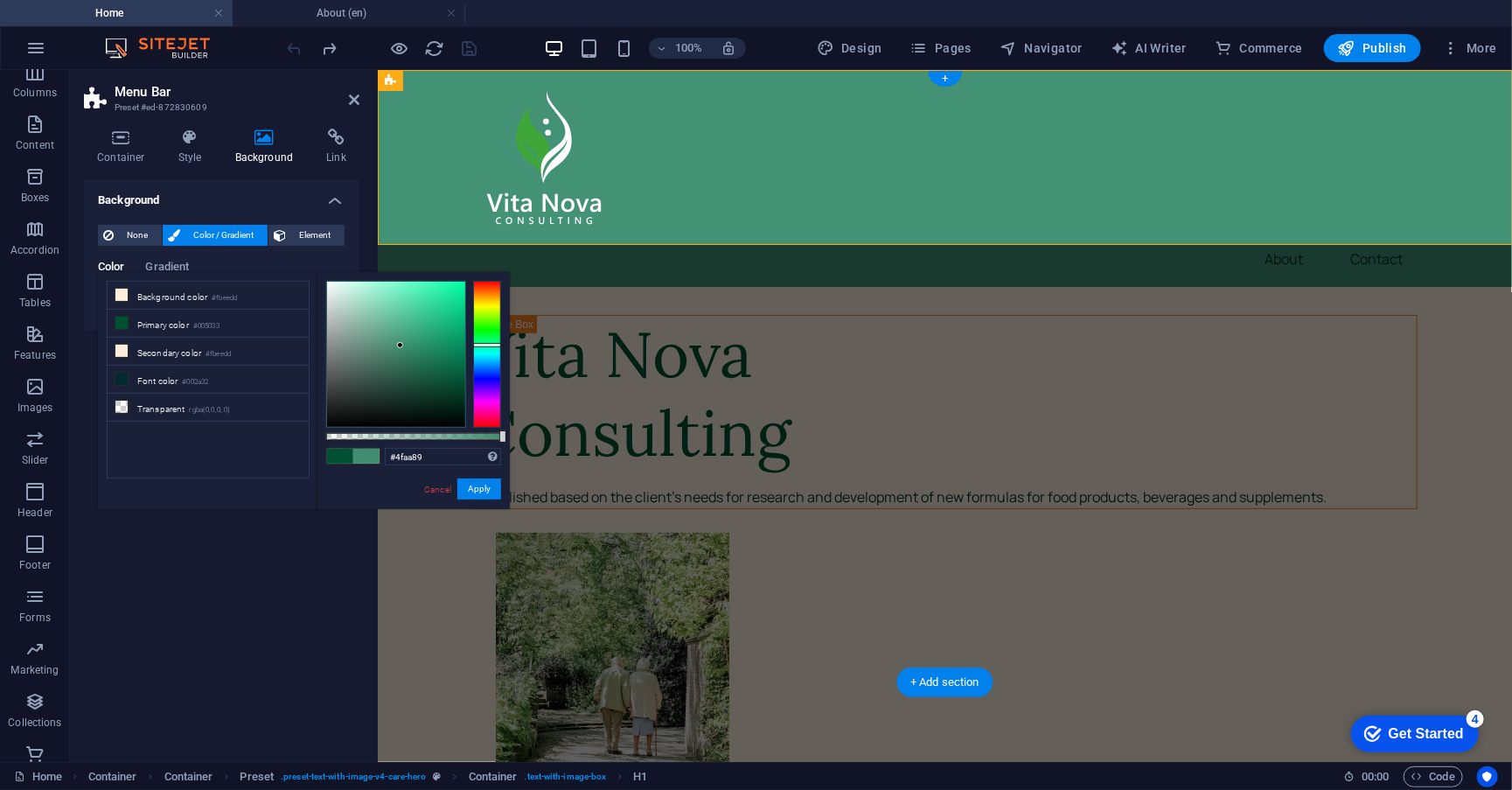
drag, startPoint x: 458, startPoint y: 377, endPoint x: 400, endPoint y: 329, distance: 75.3
click at [400, 329] on div at bounding box center [396, 354] width 138 height 145
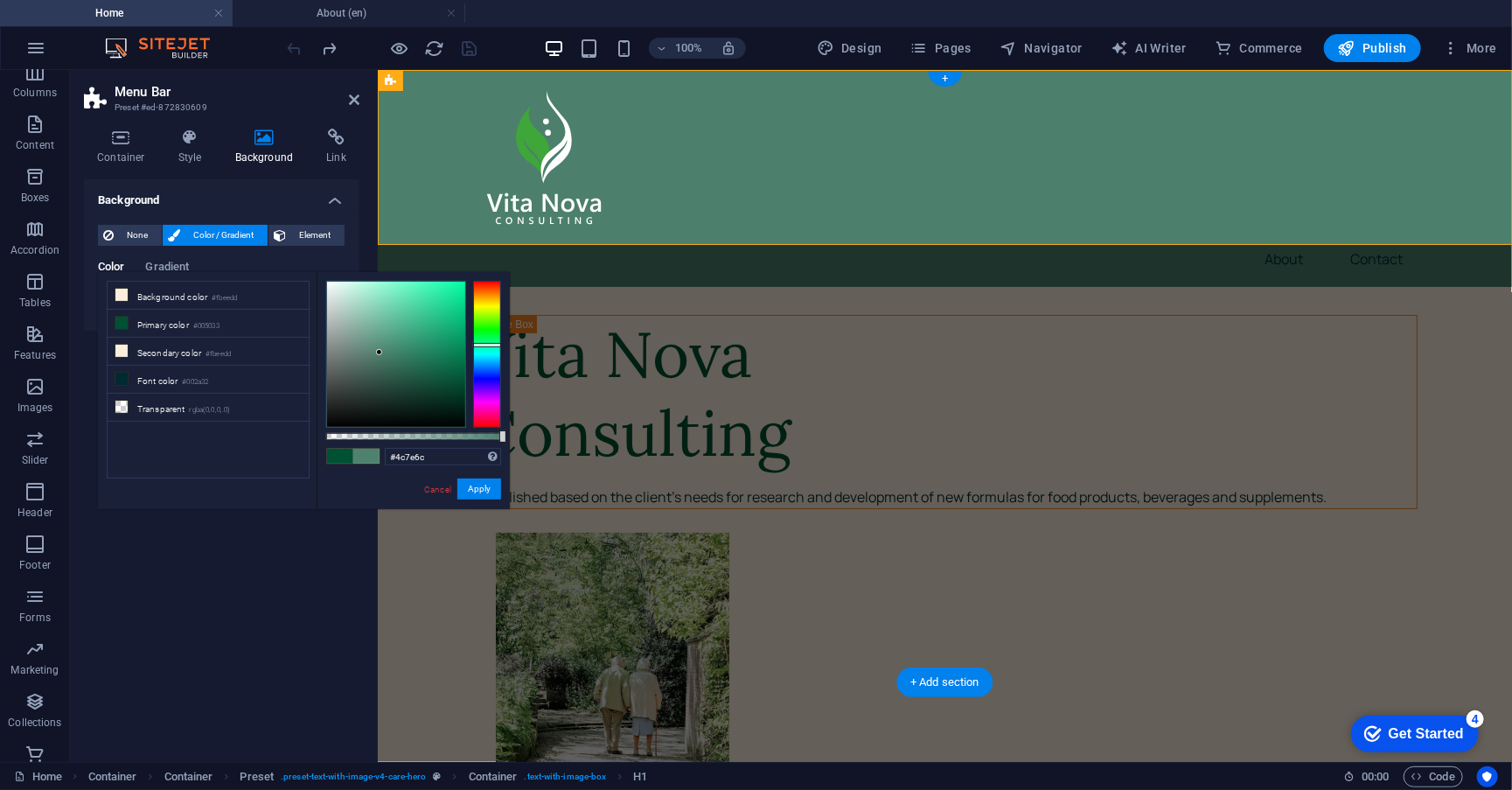
drag, startPoint x: 399, startPoint y: 329, endPoint x: 381, endPoint y: 354, distance: 30.8
click at [381, 354] on div at bounding box center [378, 352] width 6 height 6
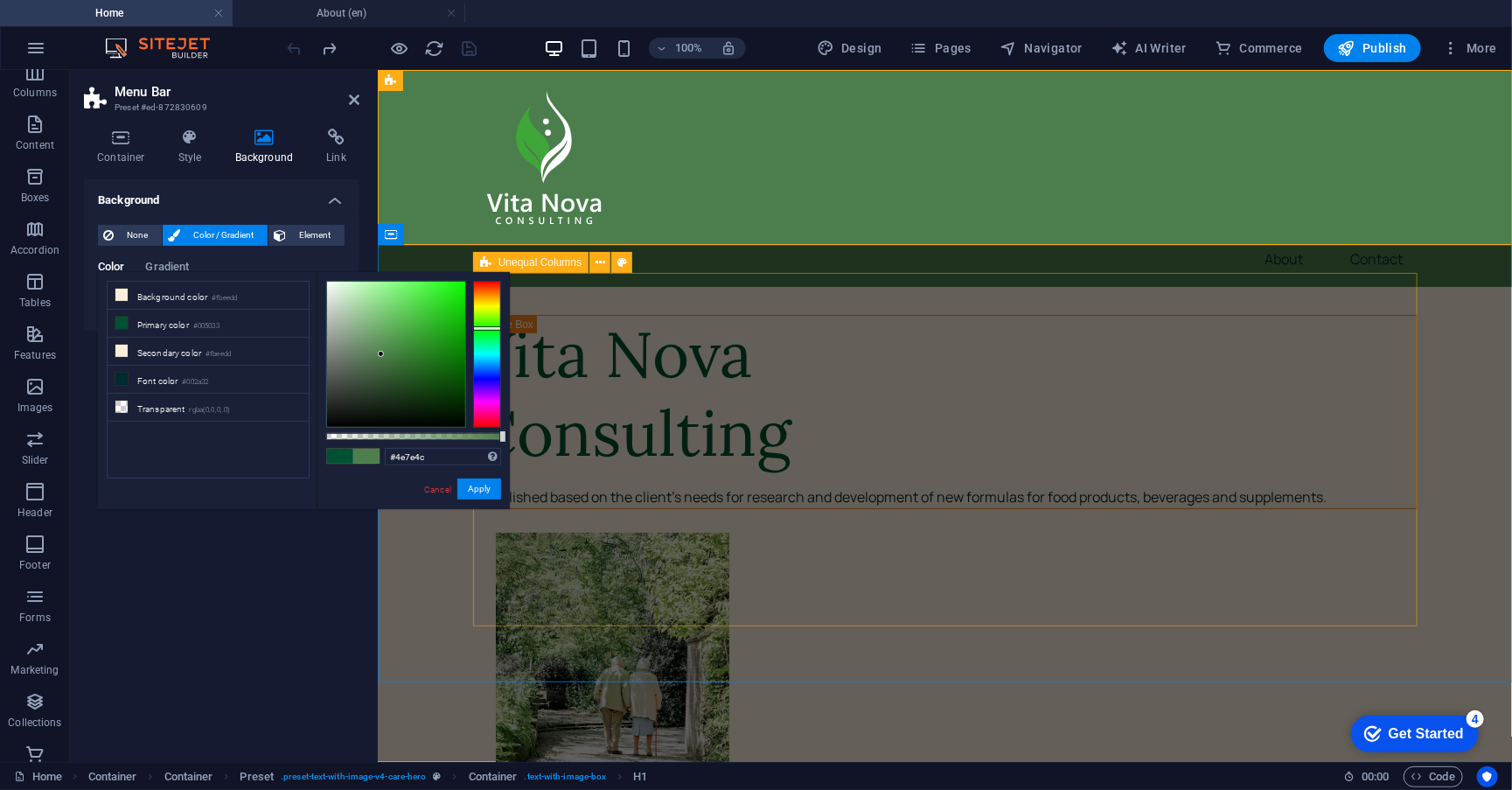
drag, startPoint x: 488, startPoint y: 343, endPoint x: 493, endPoint y: 328, distance: 15.8
click at [493, 328] on div at bounding box center [486, 328] width 28 height 5
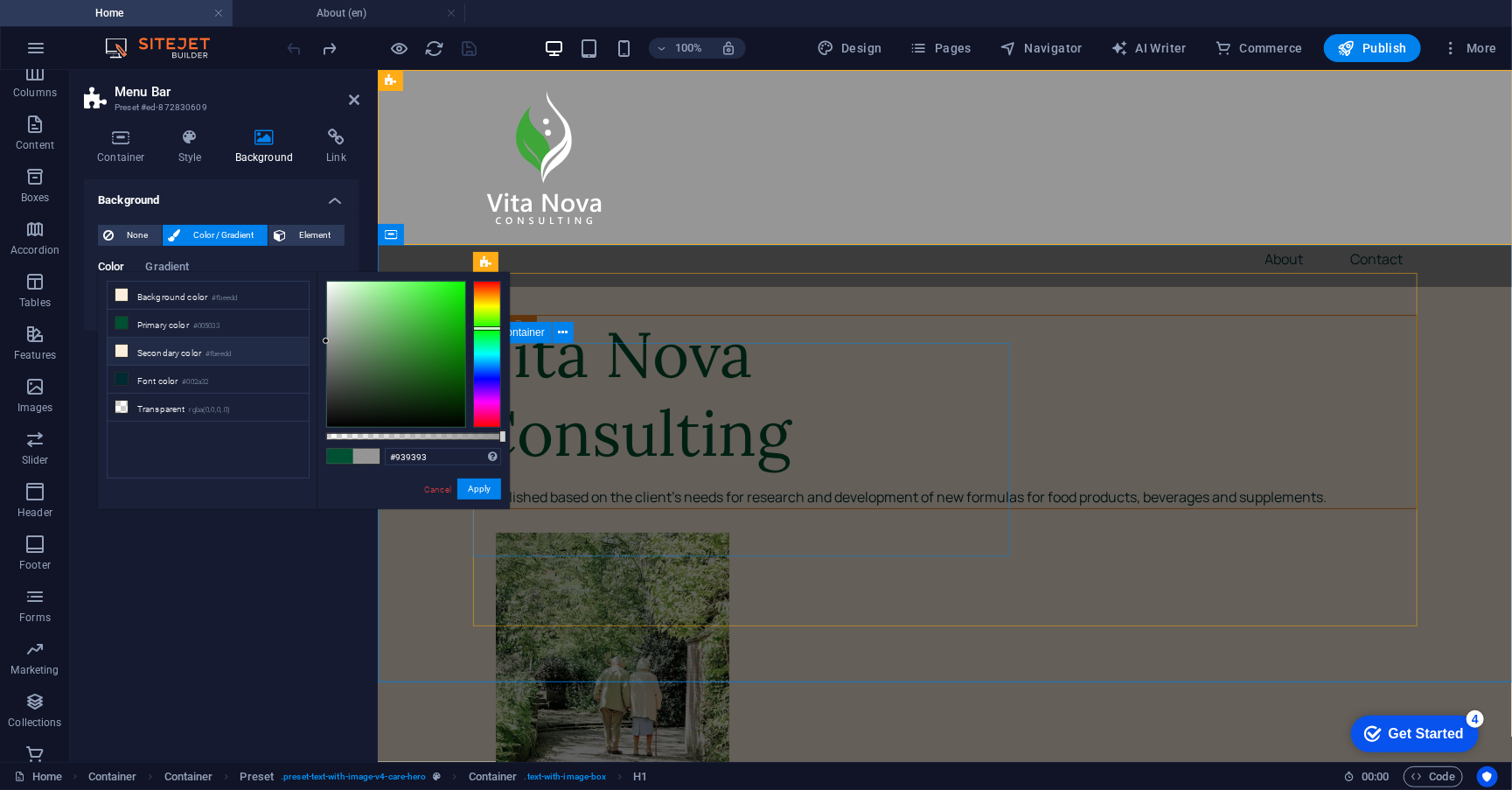
drag, startPoint x: 379, startPoint y: 352, endPoint x: 302, endPoint y: 342, distance: 77.6
click at [302, 342] on div "less Background color #fbeedd Primary color #005033 Secondary color #fbeedd Fon…" at bounding box center [303, 390] width 412 height 237
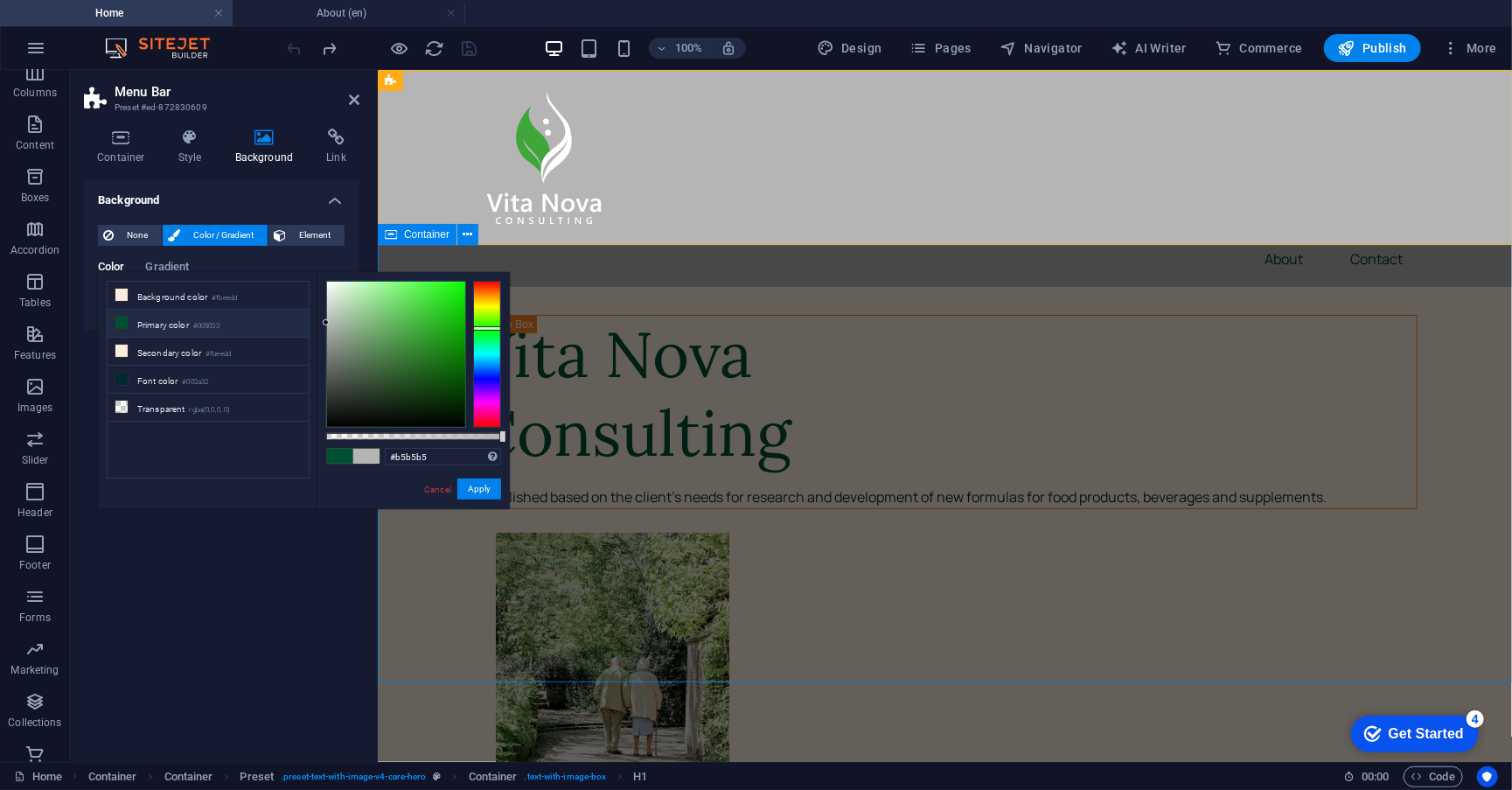
type input "#b7b7b7"
drag, startPoint x: 327, startPoint y: 341, endPoint x: 305, endPoint y: 322, distance: 29.1
click at [305, 322] on div "less Background color #fbeedd Primary color #005033 Secondary color #fbeedd Fon…" at bounding box center [303, 390] width 412 height 237
click at [491, 493] on button "Apply" at bounding box center [479, 488] width 44 height 21
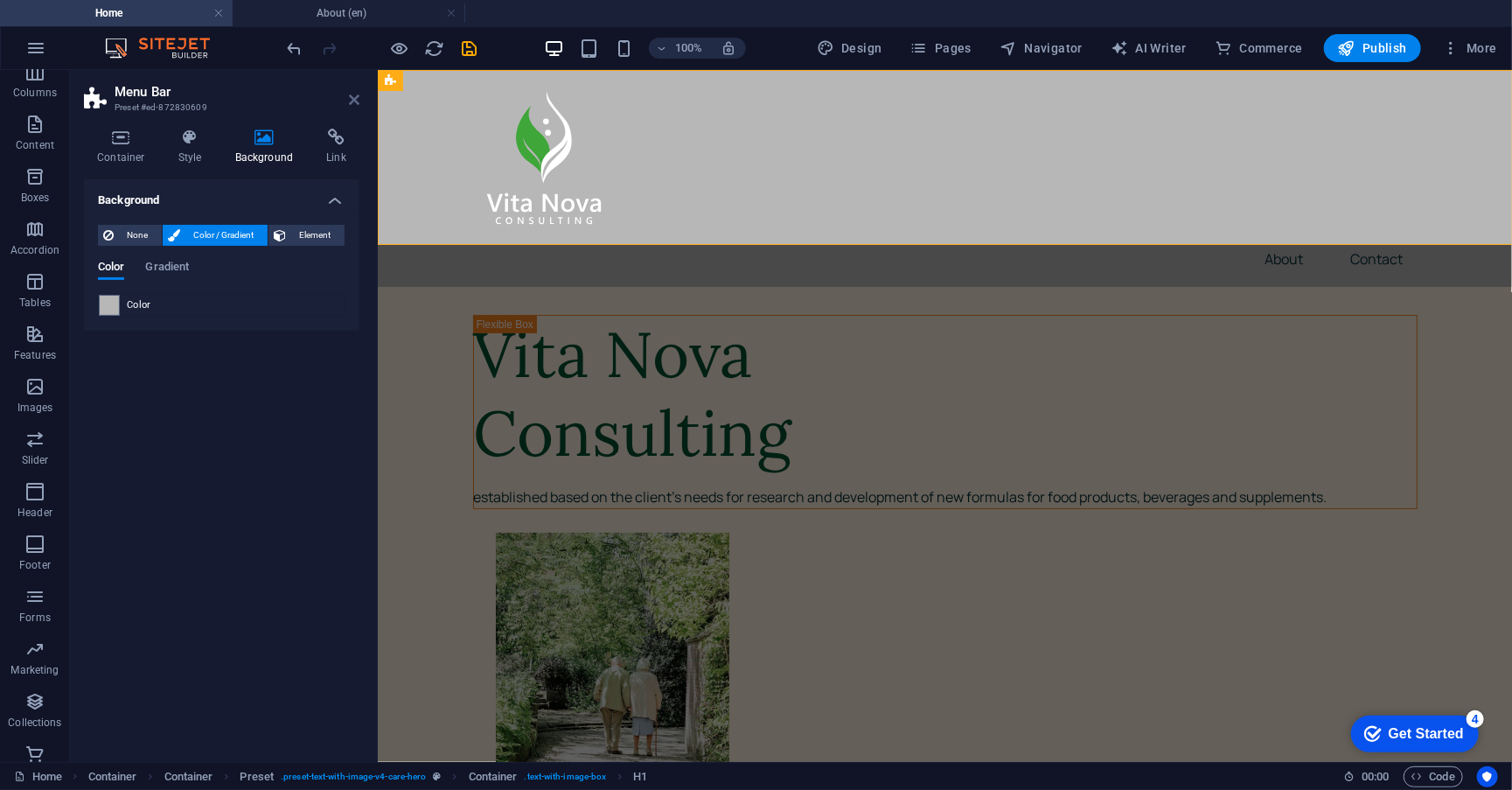
click at [352, 98] on icon at bounding box center [354, 99] width 10 height 14
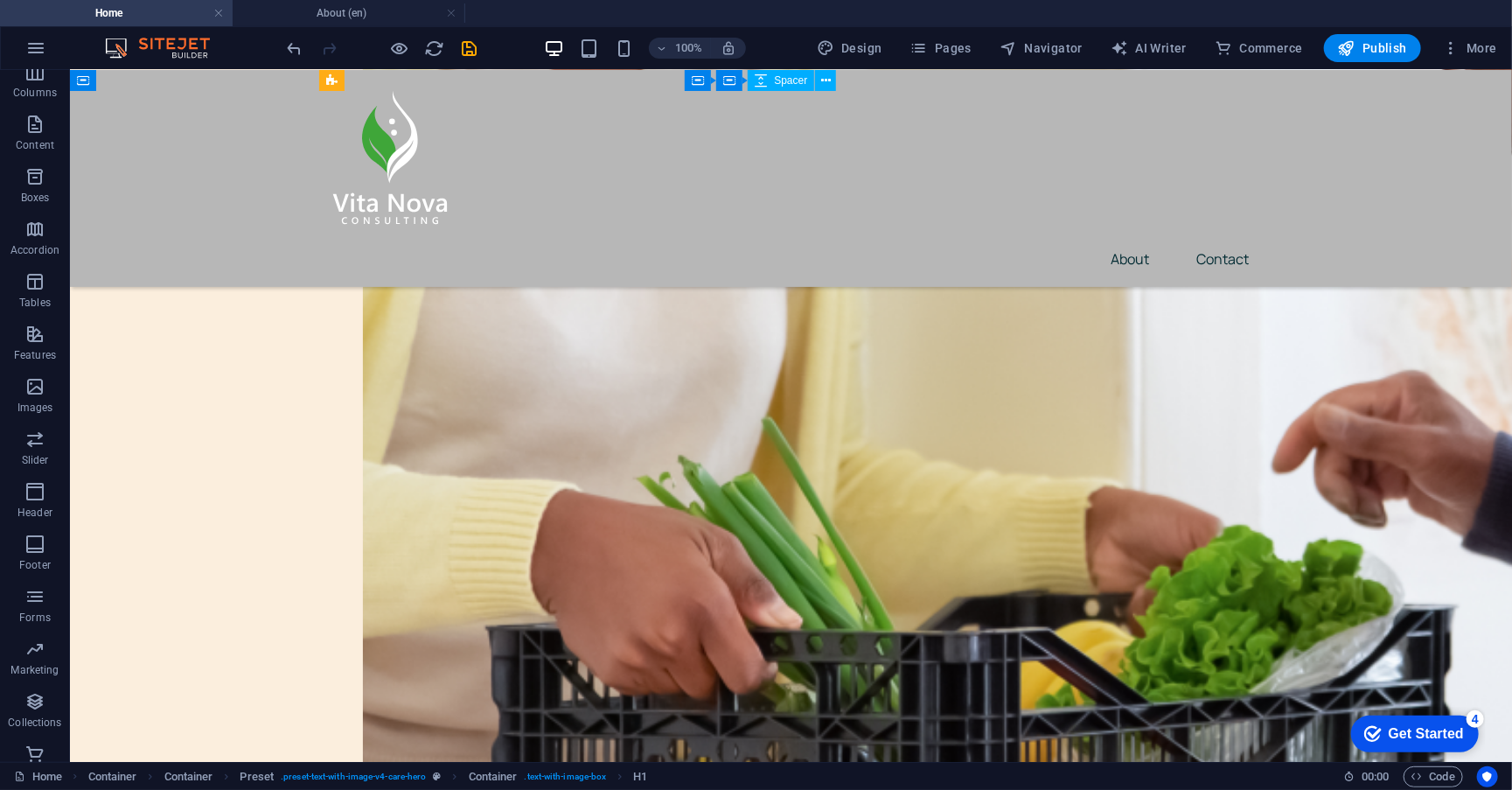
scroll to position [2528, 0]
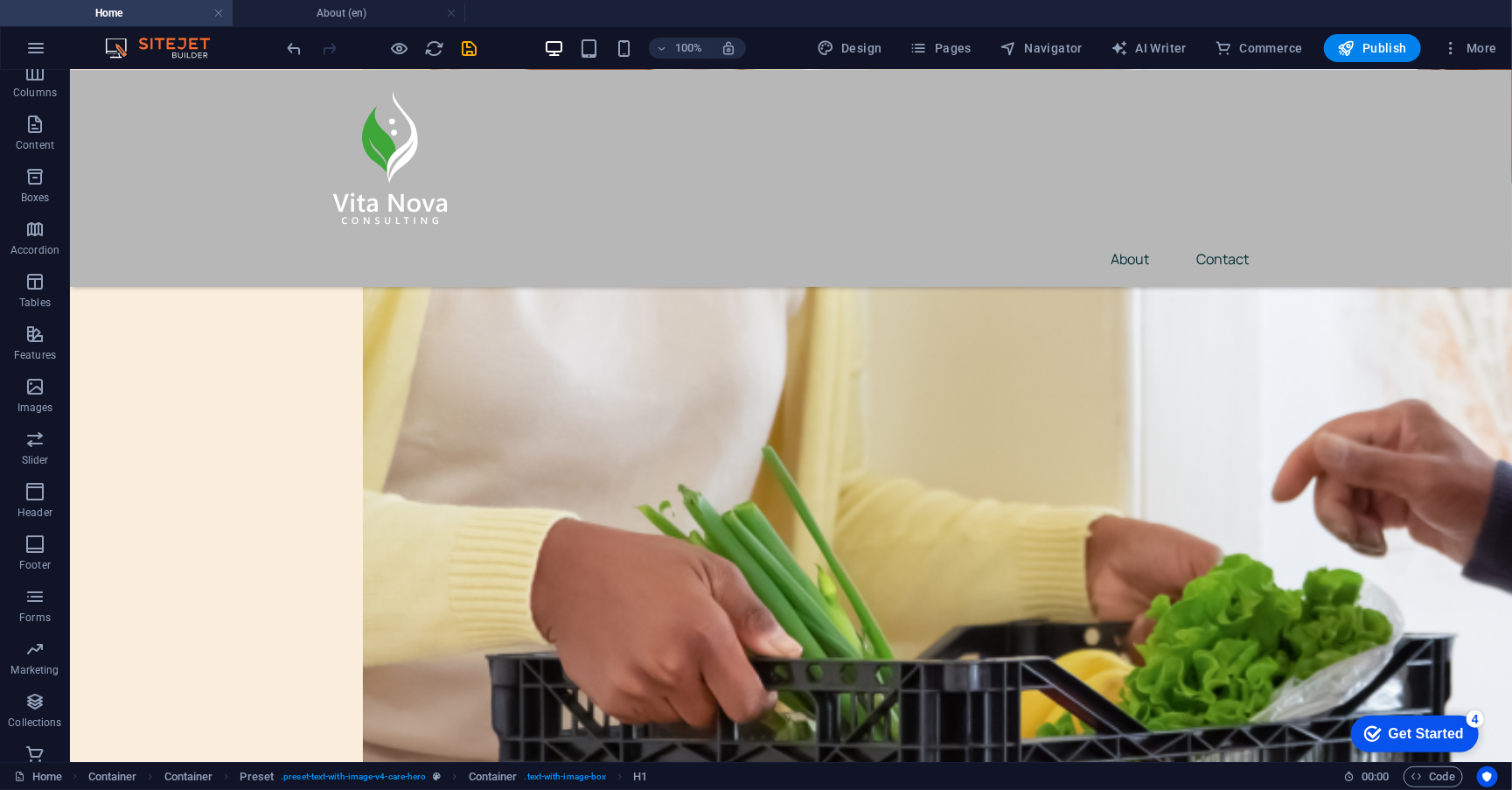
click at [953, 63] on div "100% Design Pages Navigator AI Writer Commerce Publish More" at bounding box center [756, 48] width 1510 height 42
click at [929, 34] on button "Pages" at bounding box center [941, 48] width 75 height 28
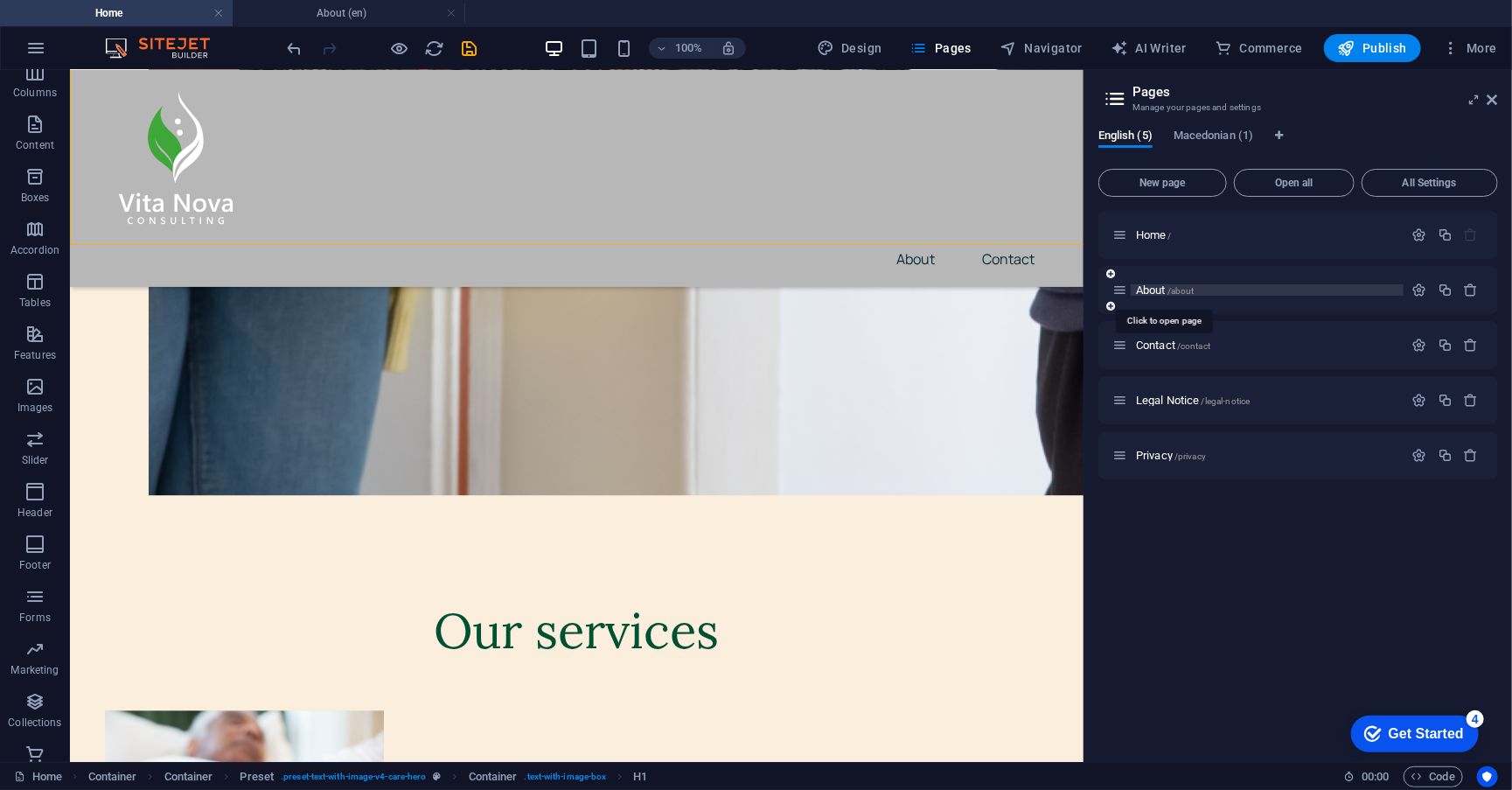
click at [1158, 287] on span "About /about" at bounding box center [1166, 290] width 59 height 13
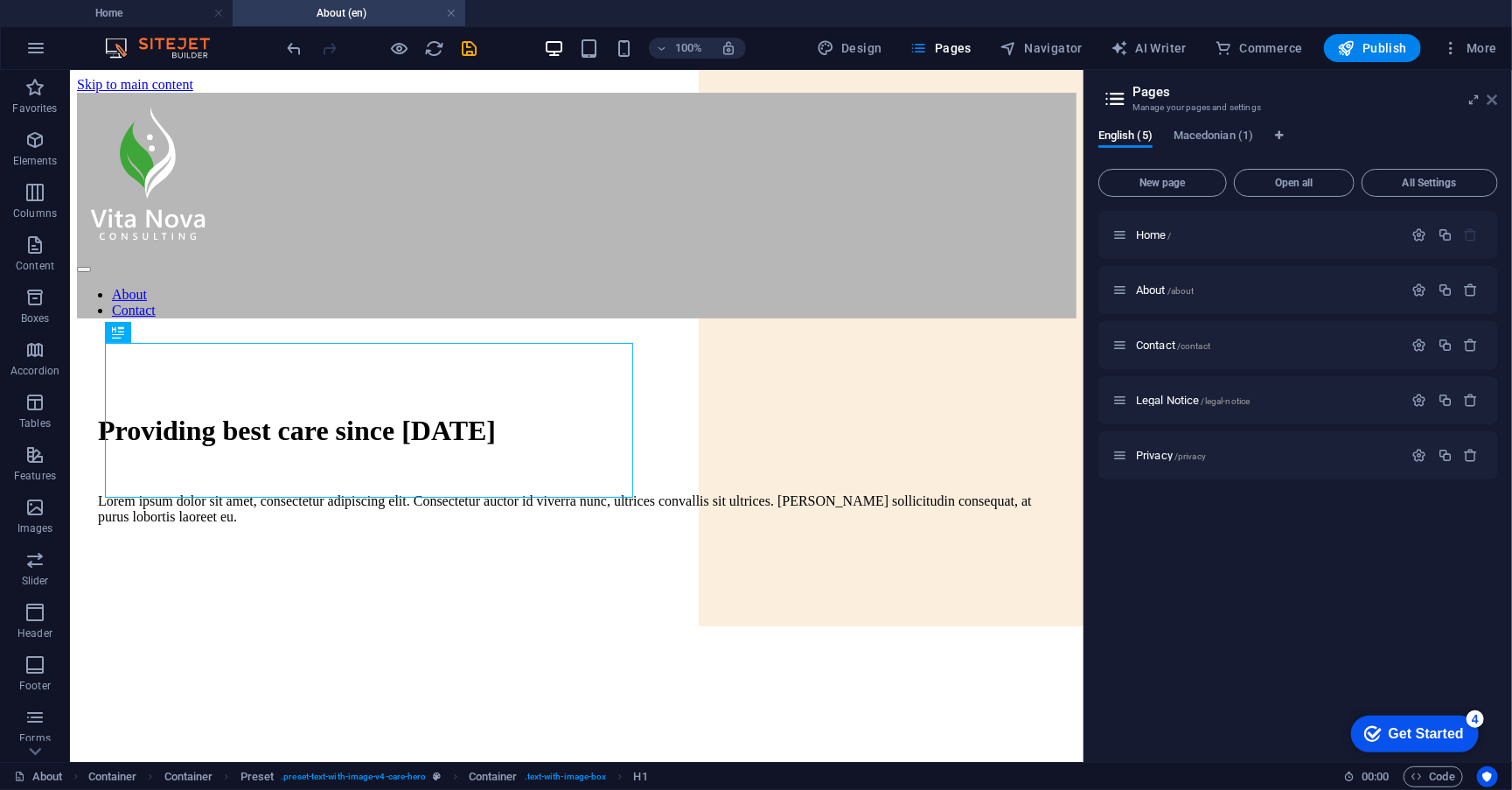
click at [1493, 98] on icon at bounding box center [1492, 99] width 10 height 14
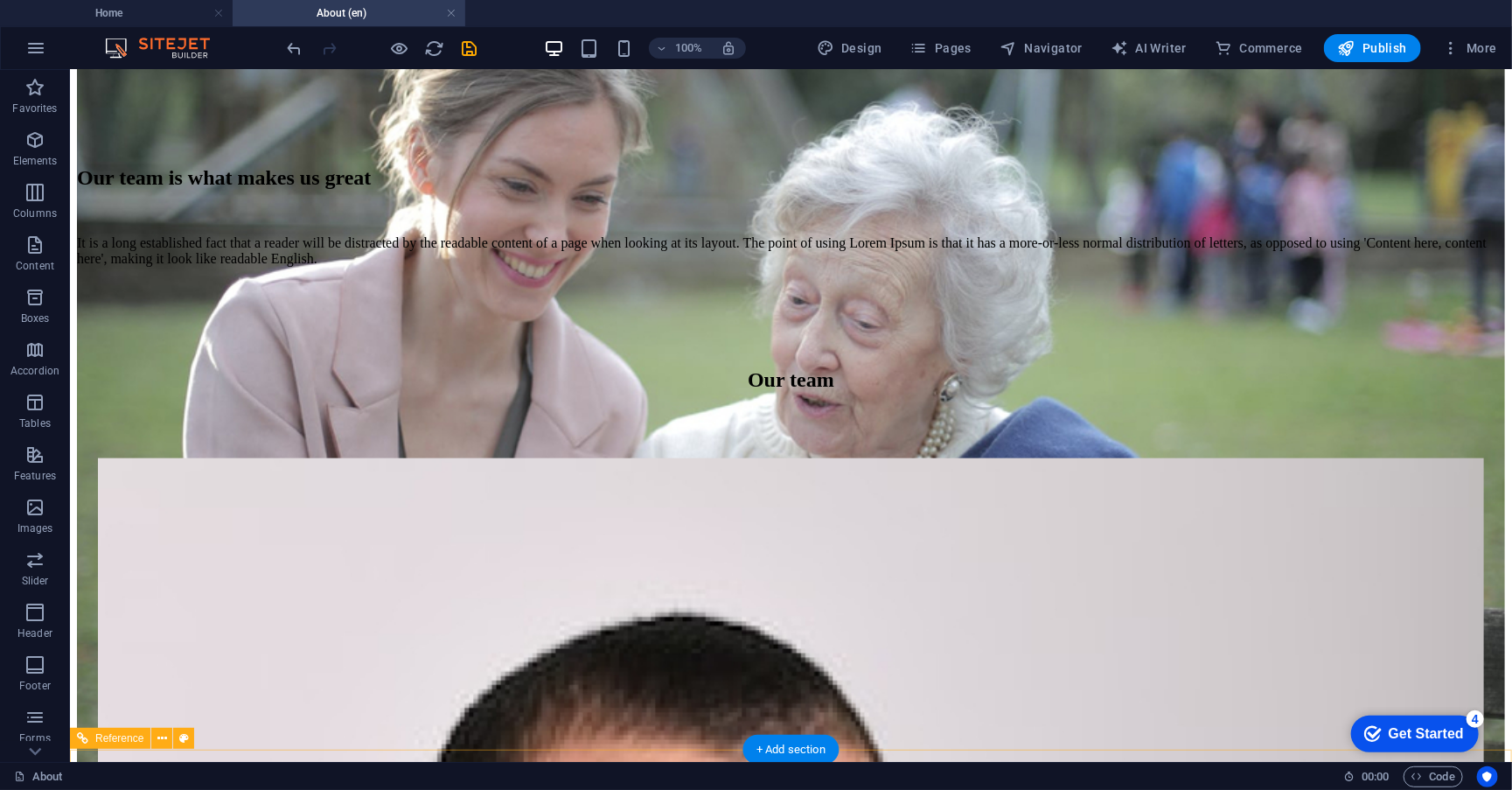
scroll to position [977, 0]
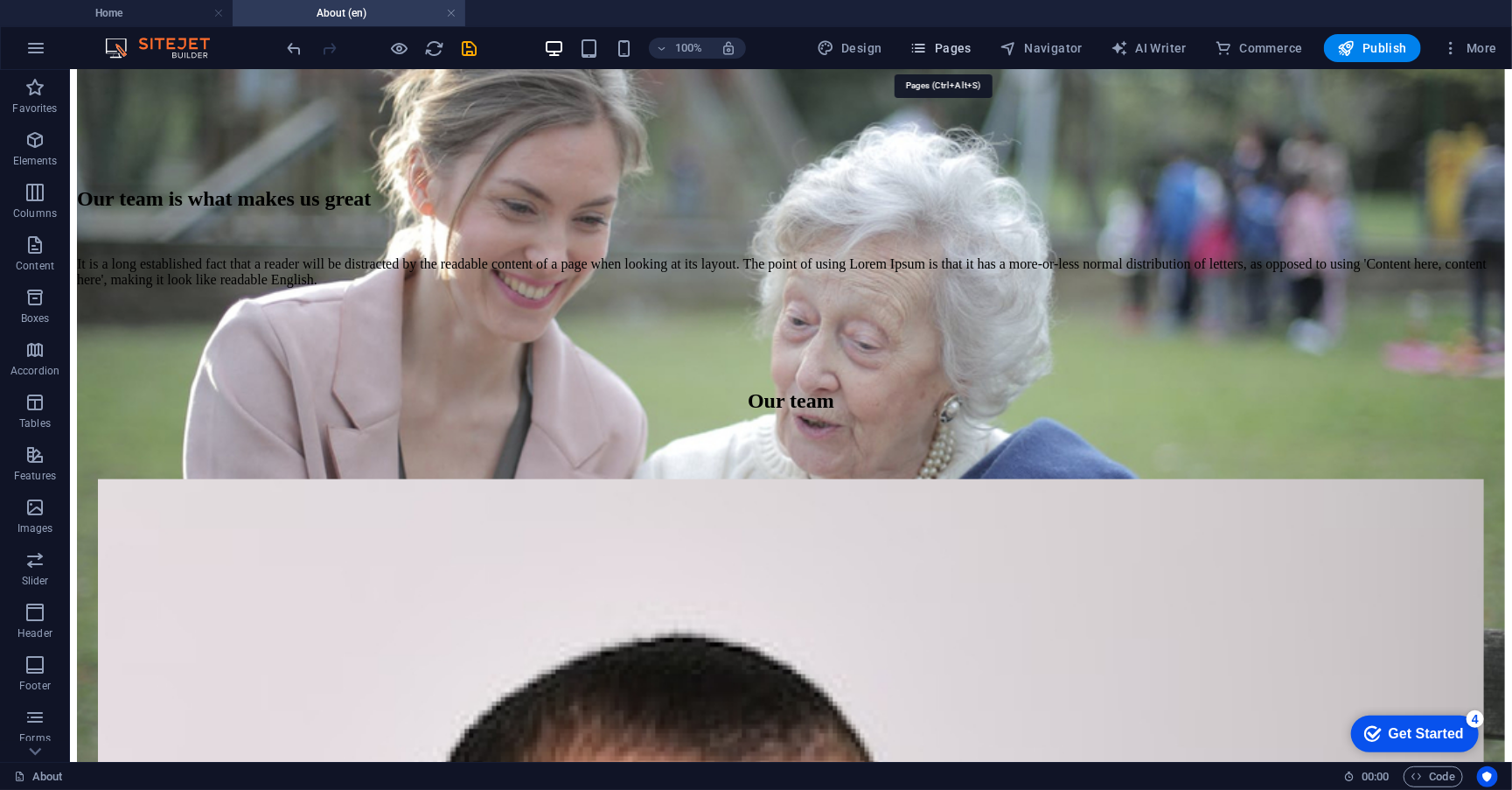
click at [972, 41] on span "Pages" at bounding box center [941, 48] width 61 height 17
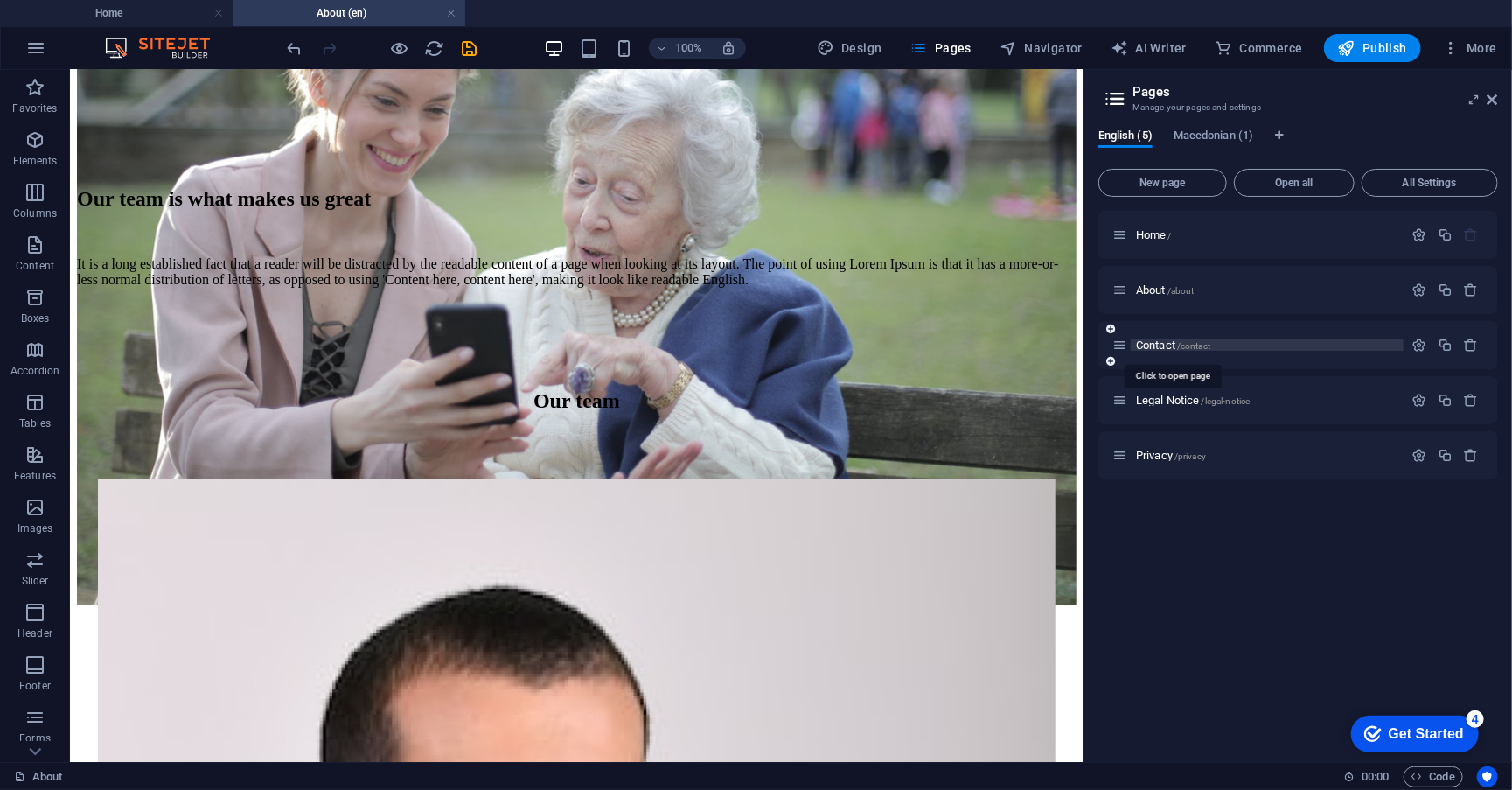
click at [1158, 347] on span "Contact /contact" at bounding box center [1173, 345] width 74 height 13
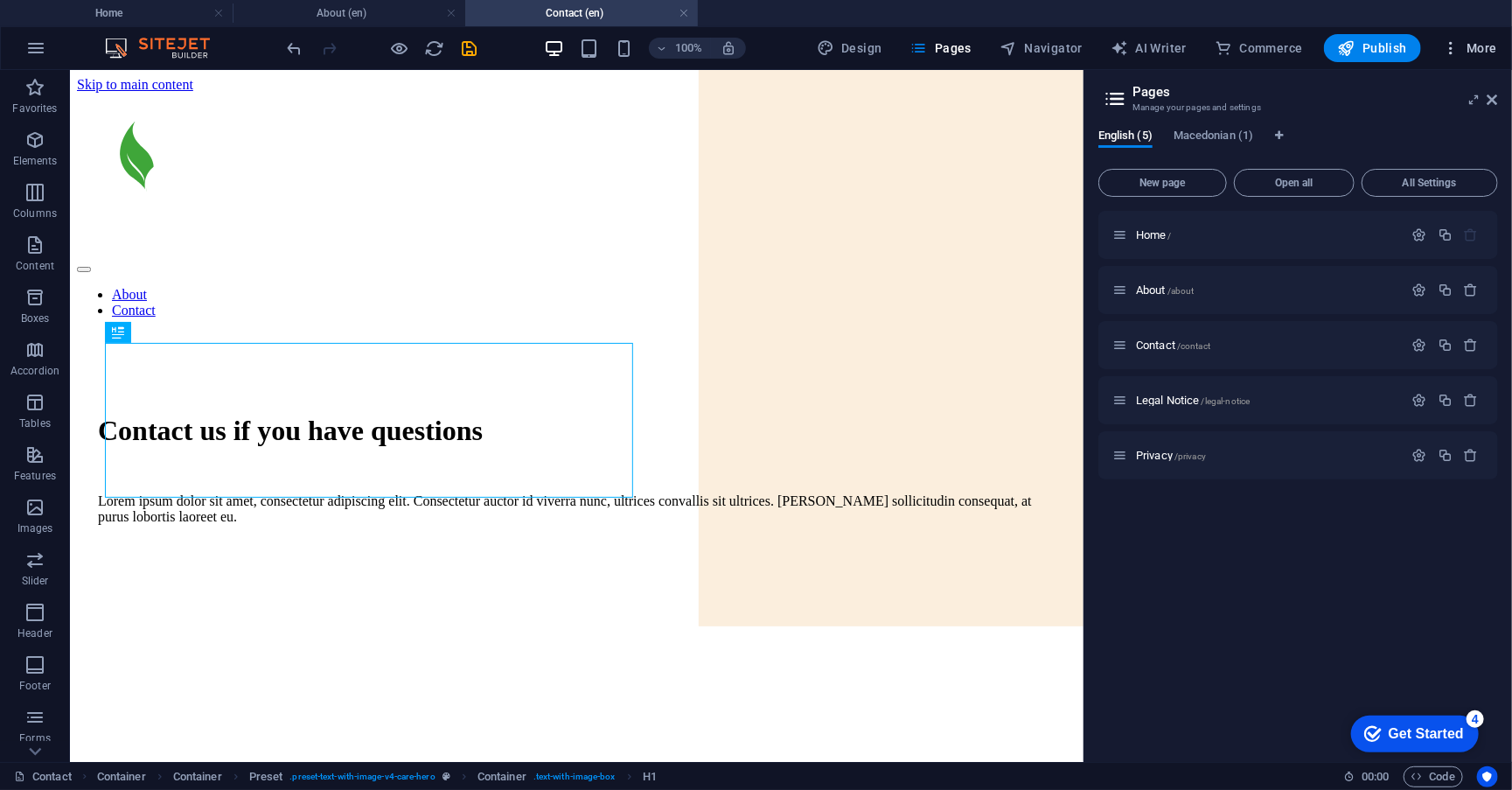
scroll to position [0, 0]
click at [1489, 102] on icon at bounding box center [1492, 99] width 10 height 14
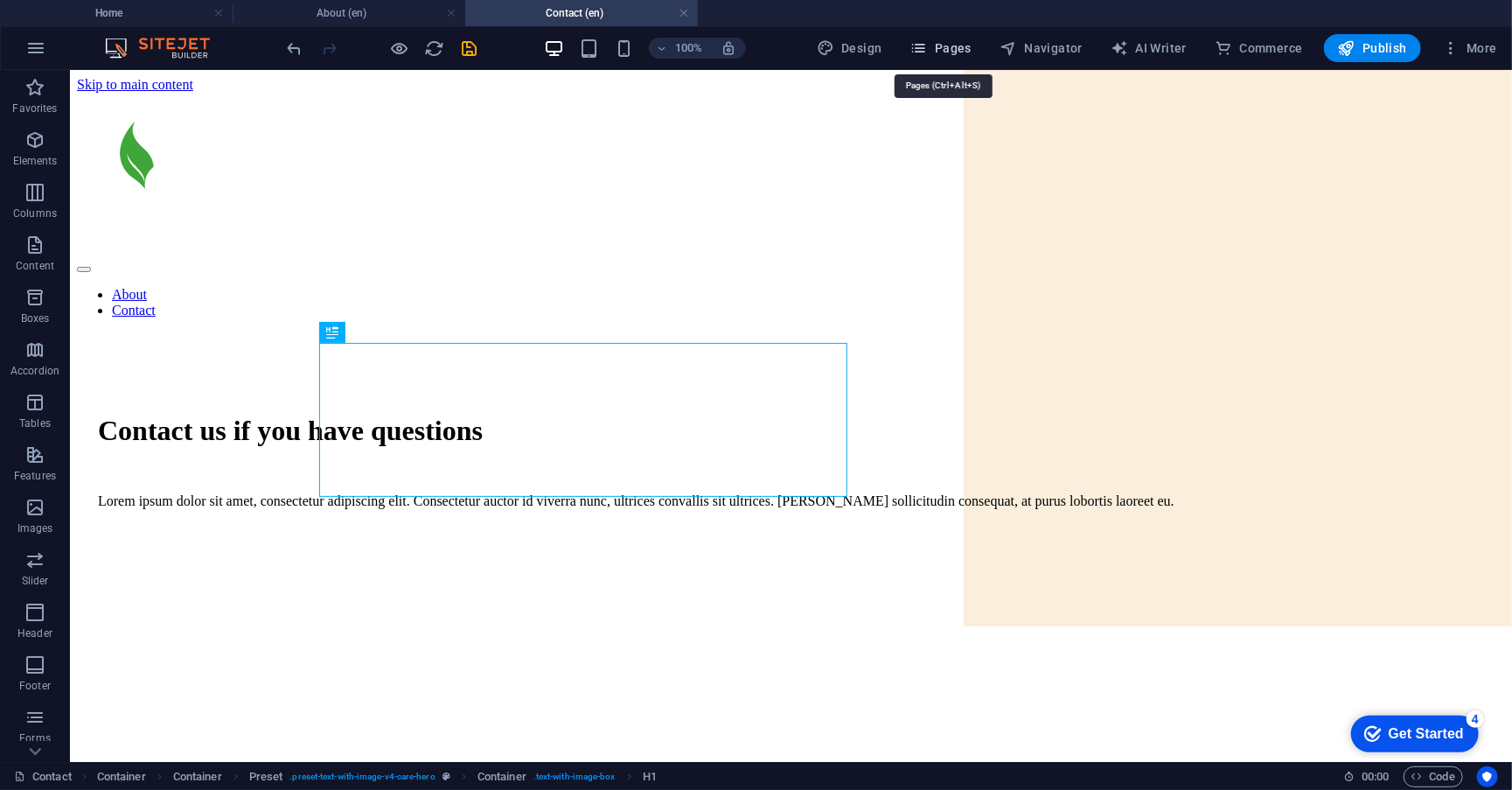
click at [946, 42] on span "Pages" at bounding box center [941, 48] width 61 height 17
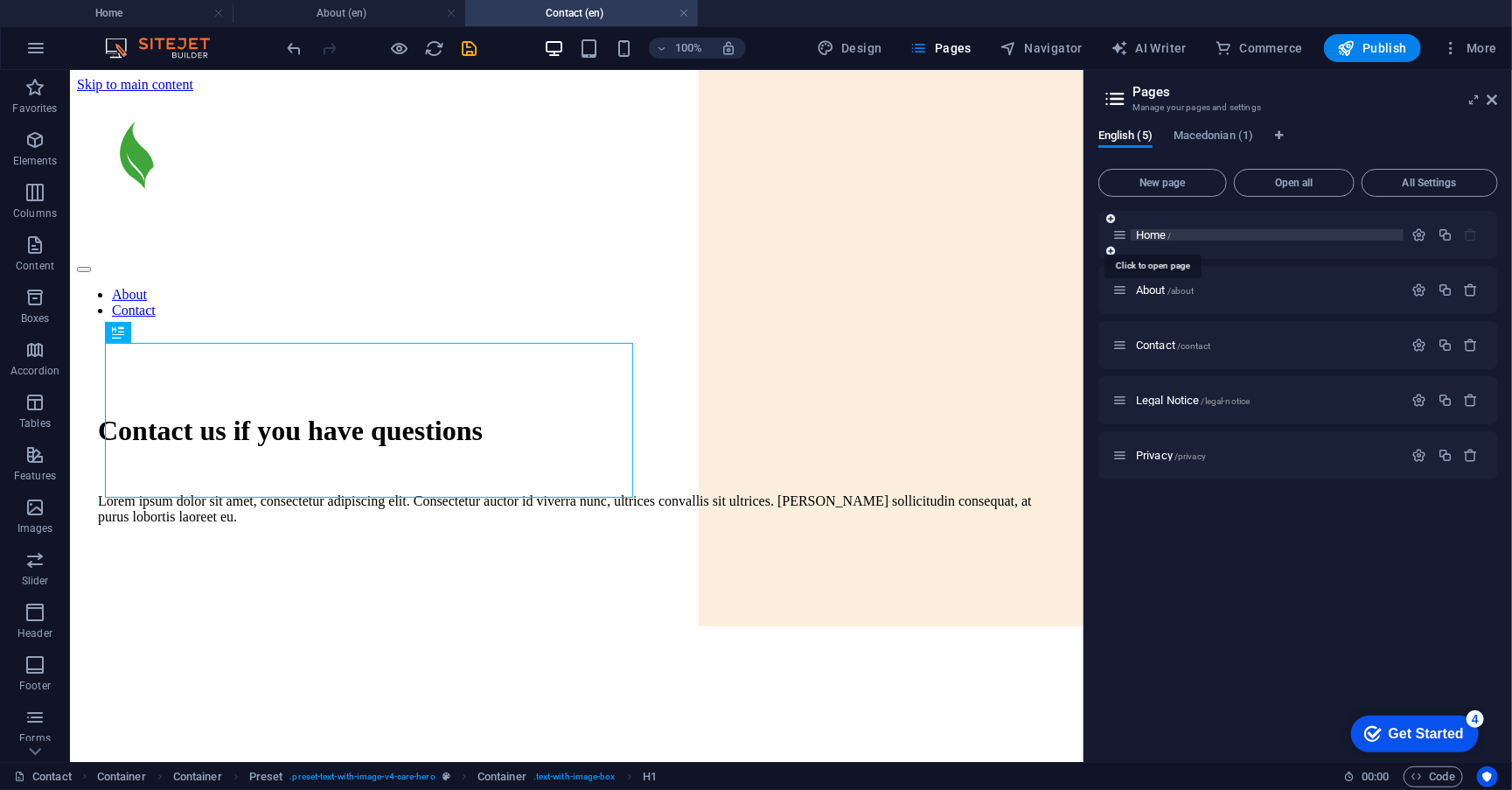
click at [1163, 231] on span "Home /" at bounding box center [1154, 235] width 36 height 13
